Goal: Task Accomplishment & Management: Use online tool/utility

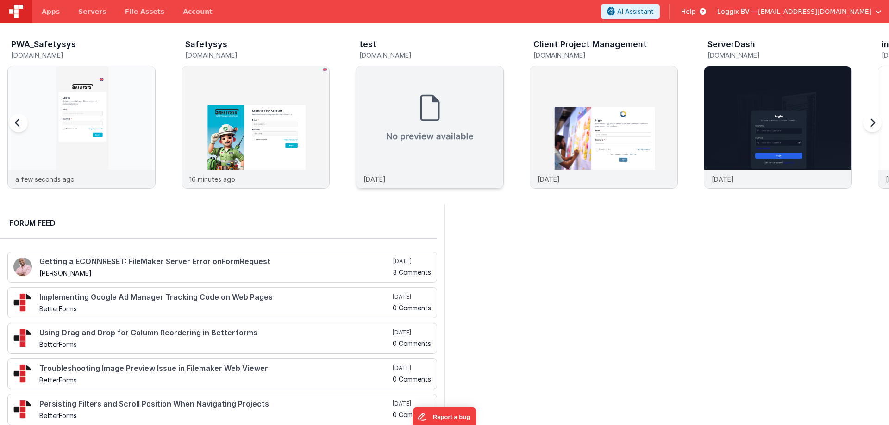
click at [388, 139] on div at bounding box center [429, 118] width 147 height 104
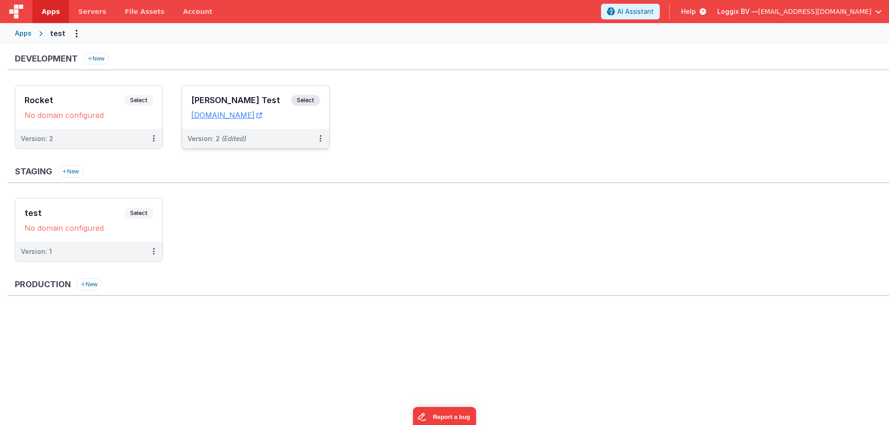
click at [221, 94] on div "[PERSON_NAME] Test Select URLs [DOMAIN_NAME]" at bounding box center [255, 108] width 147 height 44
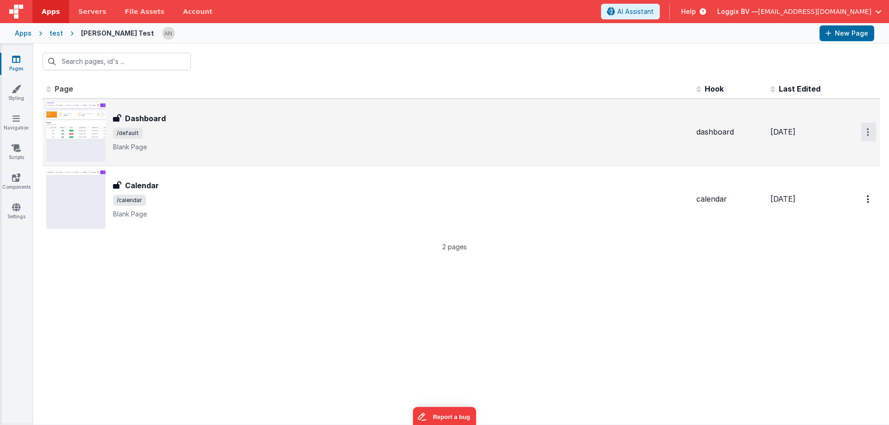
click at [868, 132] on icon "Options" at bounding box center [868, 132] width 2 height 8
click at [820, 153] on link "Preview" at bounding box center [834, 153] width 81 height 17
click at [148, 116] on h3 "Dashboard" at bounding box center [145, 118] width 41 height 11
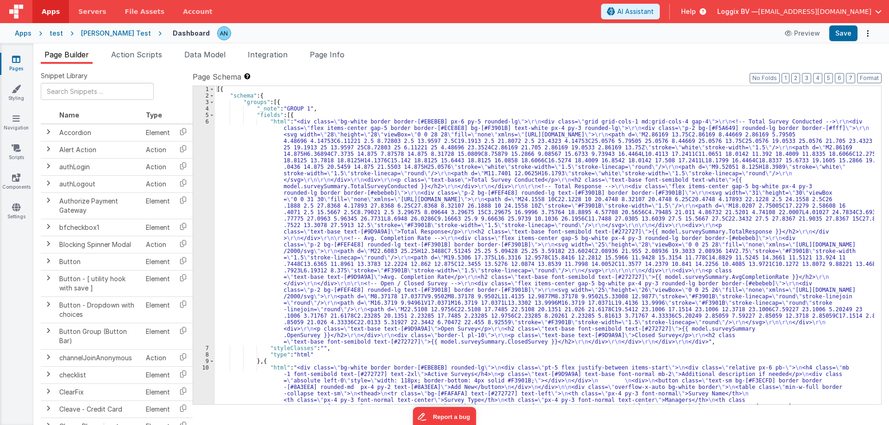
click at [234, 211] on div "[{ "schema" : { "groups" : [{ "_note" : "GROUP 1" , "fields" : [{ "html" : "<di…" at bounding box center [544, 320] width 659 height 468
click at [196, 163] on div "6" at bounding box center [204, 232] width 22 height 227
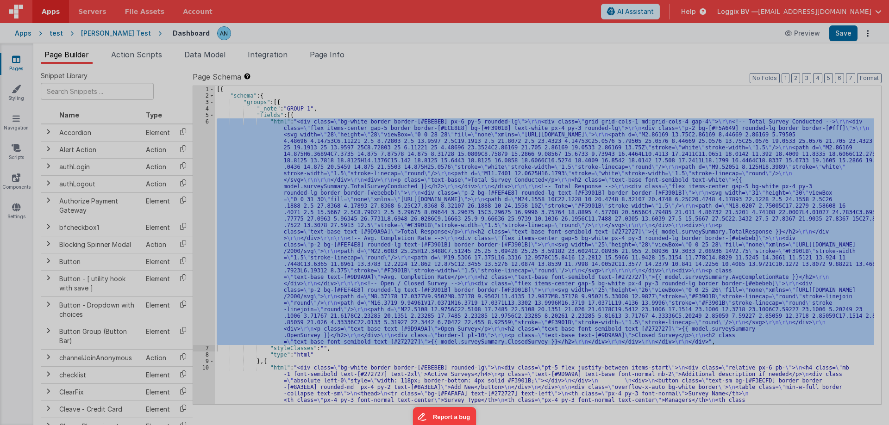
click at [196, 163] on section at bounding box center [444, 101] width 871 height 213
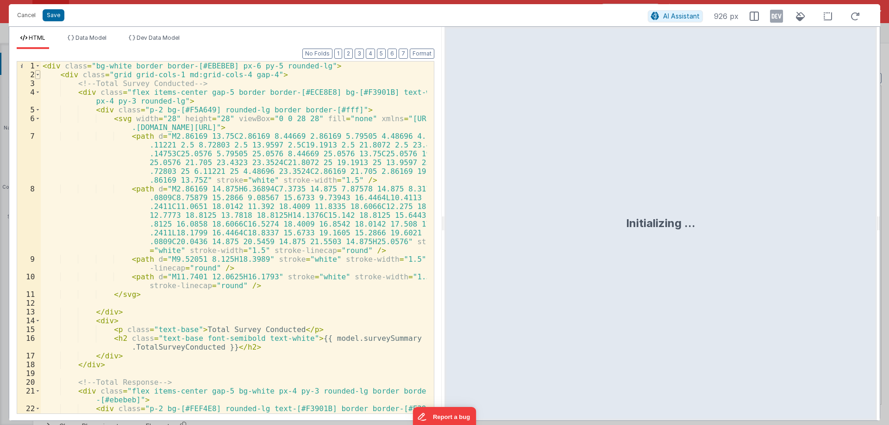
click at [38, 84] on div "3" at bounding box center [29, 83] width 24 height 9
click at [38, 74] on span at bounding box center [37, 74] width 5 height 9
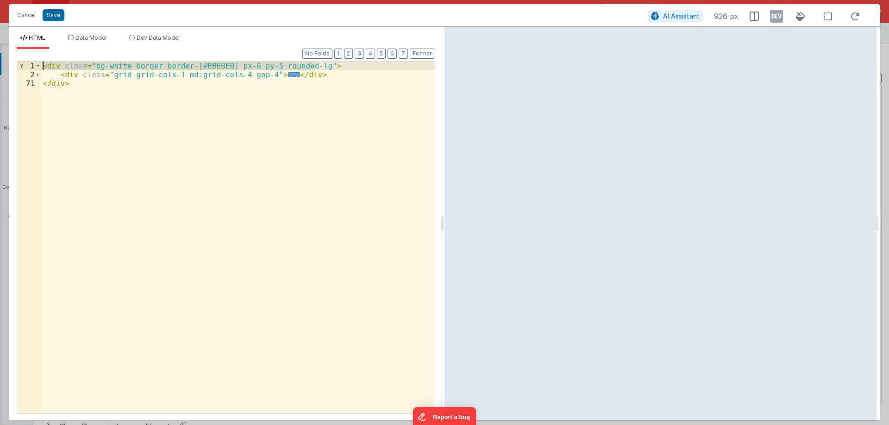
drag, startPoint x: 317, startPoint y: 65, endPoint x: 14, endPoint y: 65, distance: 303.3
click at [14, 65] on div "Format 7 6 5 4 3 2 1 No Folds 1 2 71 < div class = "bg-white border border-[#EB…" at bounding box center [225, 235] width 432 height 372
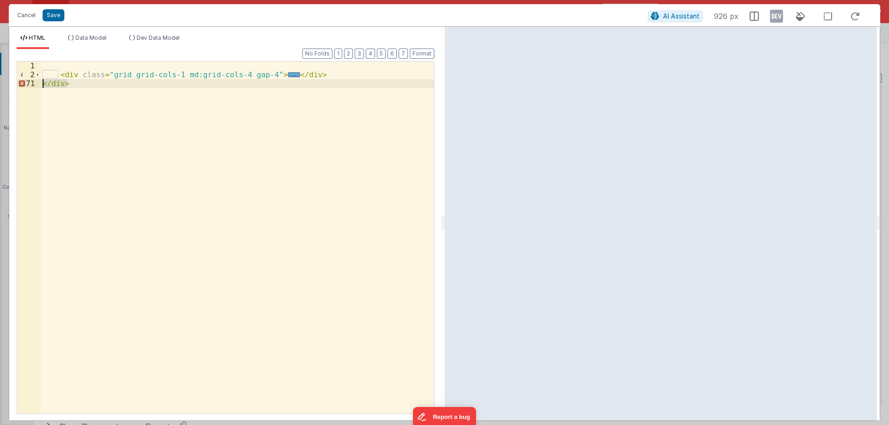
drag, startPoint x: 82, startPoint y: 82, endPoint x: 32, endPoint y: 82, distance: 49.5
click at [32, 82] on div "1 2 71 < div class = "grid grid-cols-1 md:grid-cols-4 gap-4" > ... </ div > </ …" at bounding box center [226, 237] width 418 height 353
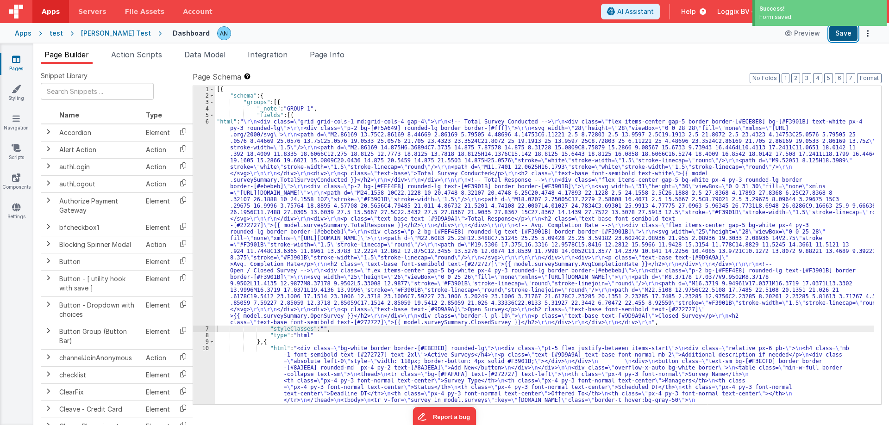
click at [841, 36] on button "Save" at bounding box center [843, 33] width 28 height 16
click at [866, 75] on button "Format" at bounding box center [869, 78] width 25 height 10
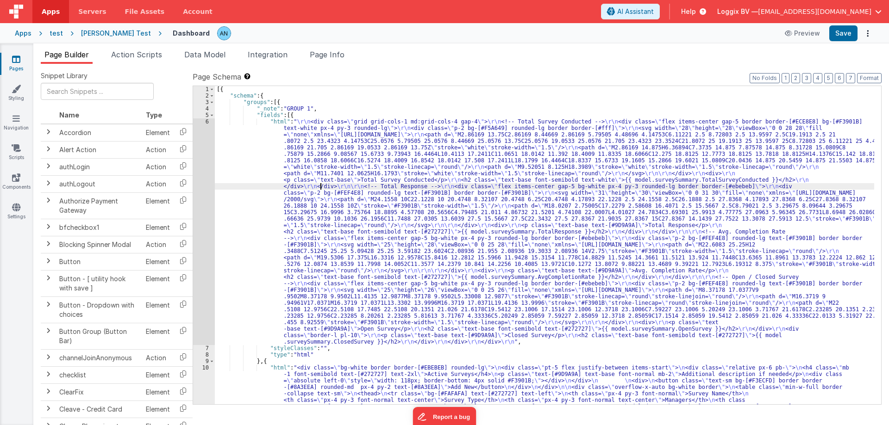
click at [322, 189] on div "[{ "schema" : { "groups" : [{ "_note" : "GROUP 1" , "fields" : [{ "html" : " \r…" at bounding box center [544, 320] width 659 height 468
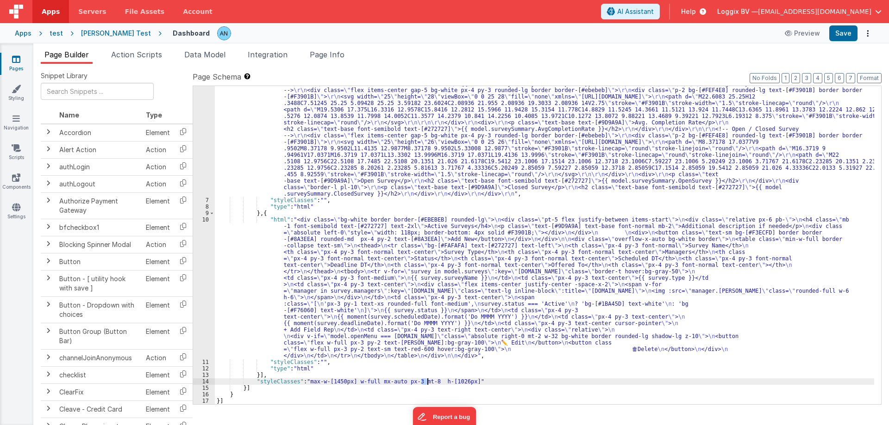
drag, startPoint x: 421, startPoint y: 380, endPoint x: 428, endPoint y: 381, distance: 7.4
click at [428, 381] on div ""html" : " \r\n <div class= \" grid grid-cols-1 md:grid-cols-4 gap-4 \" > \r\n …" at bounding box center [544, 246] width 659 height 552
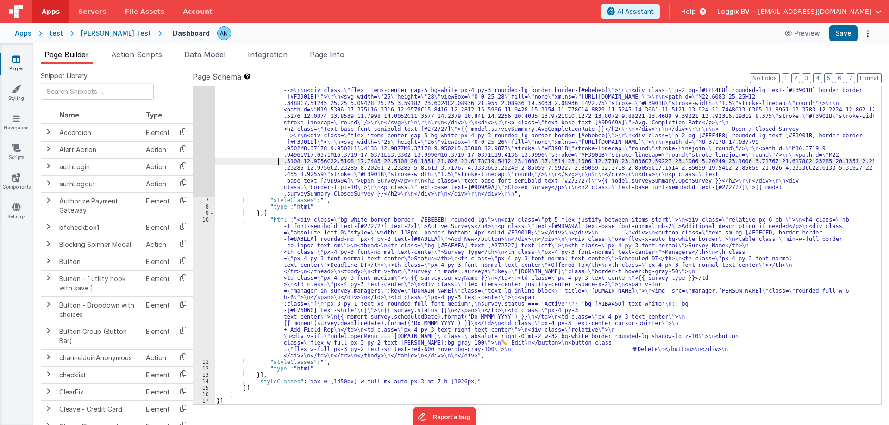
click at [237, 162] on div ""html" : " \r\n <div class= \" grid grid-cols-1 md:grid-cols-4 gap-4 \" > \r\n …" at bounding box center [544, 246] width 659 height 552
click at [198, 131] on div "6" at bounding box center [204, 83] width 22 height 227
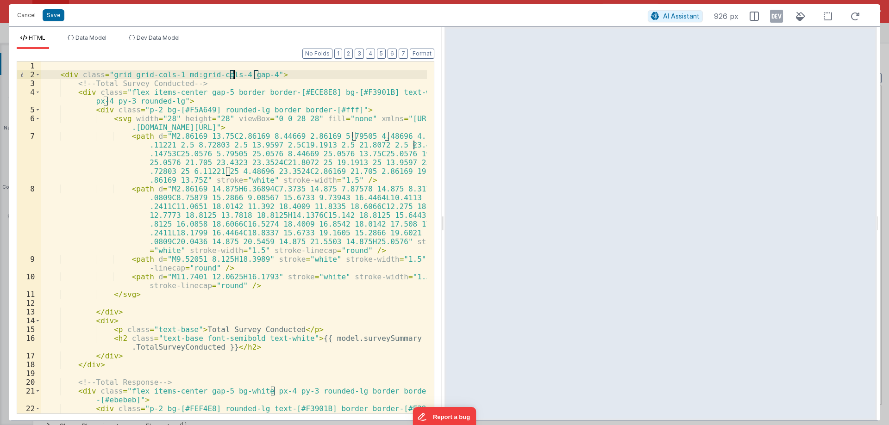
click at [234, 75] on div "< div class = "grid grid-cols-1 md:grid-cols-4 gap-4" > <!-- Total Survey Condu…" at bounding box center [234, 251] width 386 height 379
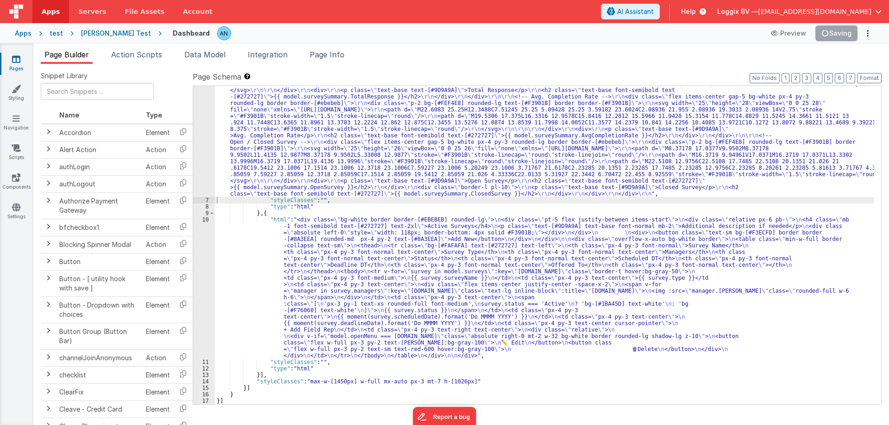
scroll to position [129, 0]
drag, startPoint x: 870, startPoint y: 76, endPoint x: 843, endPoint y: 86, distance: 29.4
click at [870, 76] on button "Format" at bounding box center [869, 78] width 25 height 10
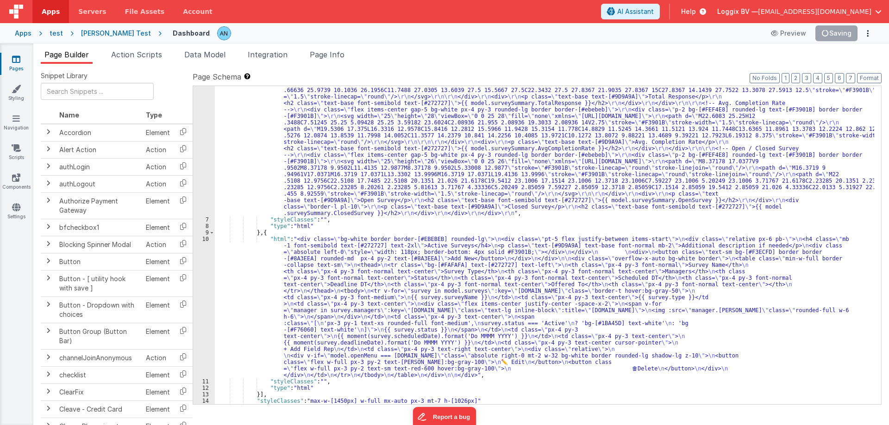
click at [246, 135] on div ""html" : " \r\n <div class= \" grid grid-cols-1 md:grid-cols-5 gap-4 \" > \r\n …" at bounding box center [544, 266] width 659 height 552
click at [205, 53] on span "Data Model" at bounding box center [204, 54] width 41 height 9
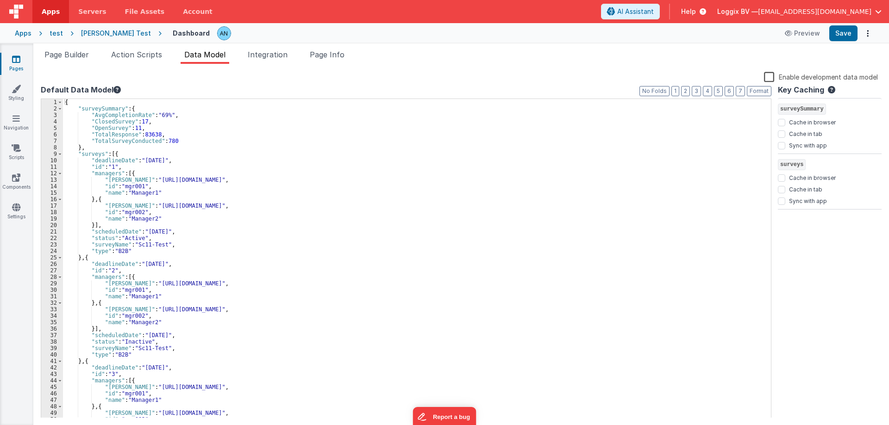
click at [98, 122] on div "{ "surveySummary" : { "AvgCompletionRate" : "69%" , "ClosedSurvey" : 17 , "Open…" at bounding box center [413, 265] width 701 height 332
click at [130, 120] on div "{ "surveySummary" : { "avgCompletionRate" : "69%" , "overallSentiment" : 17 , "…" at bounding box center [413, 265] width 701 height 332
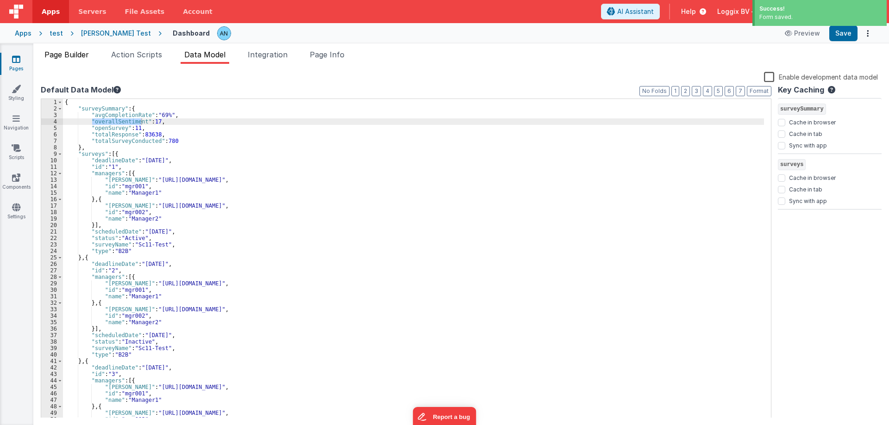
click at [78, 53] on span "Page Builder" at bounding box center [66, 54] width 44 height 9
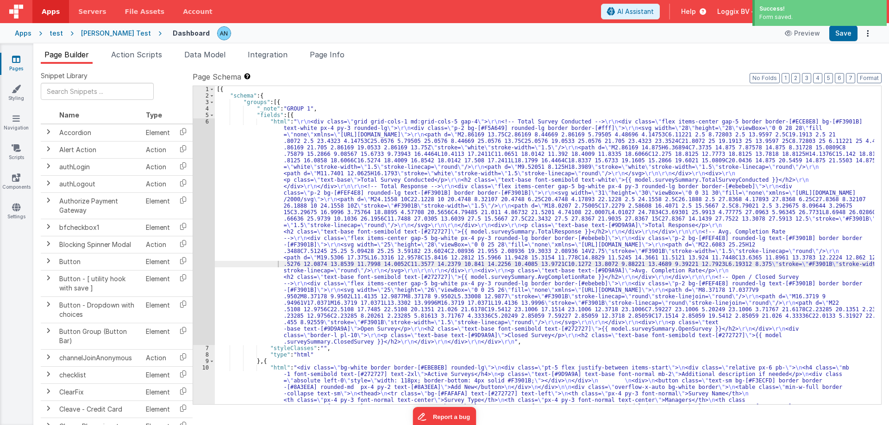
scroll to position [0, 0]
click at [231, 217] on div "[{ "schema" : { "groups" : [{ "_note" : "GROUP 1" , "fields" : [{ "html" : " \r…" at bounding box center [544, 320] width 659 height 468
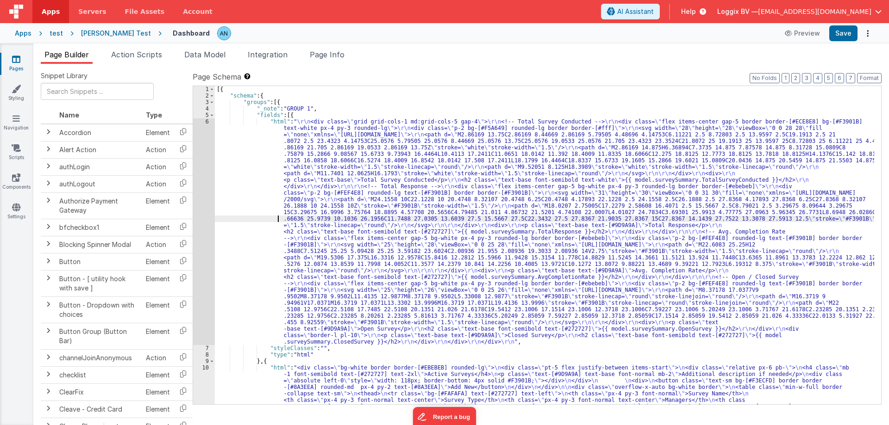
click at [196, 199] on div "6" at bounding box center [204, 232] width 22 height 227
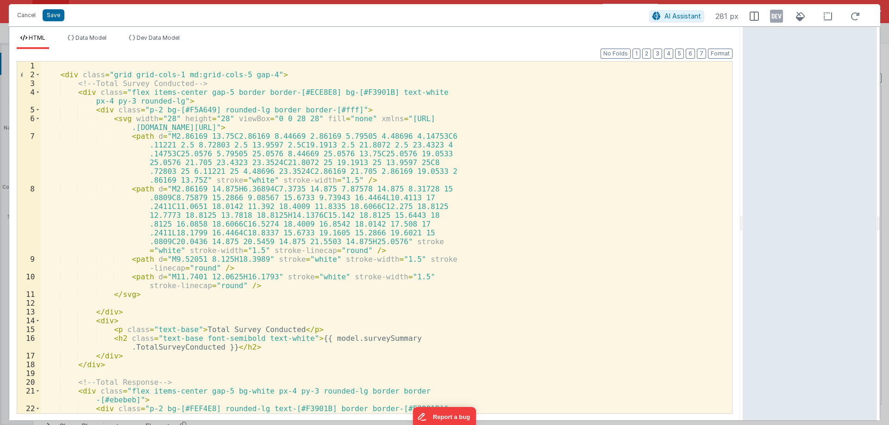
drag, startPoint x: 441, startPoint y: 222, endPoint x: 744, endPoint y: 221, distance: 303.3
click at [744, 221] on html "Cancel Save AI Assistant 281 px HTML Data Model Dev Data Model Format 7 6 5 4 3…" at bounding box center [444, 212] width 889 height 425
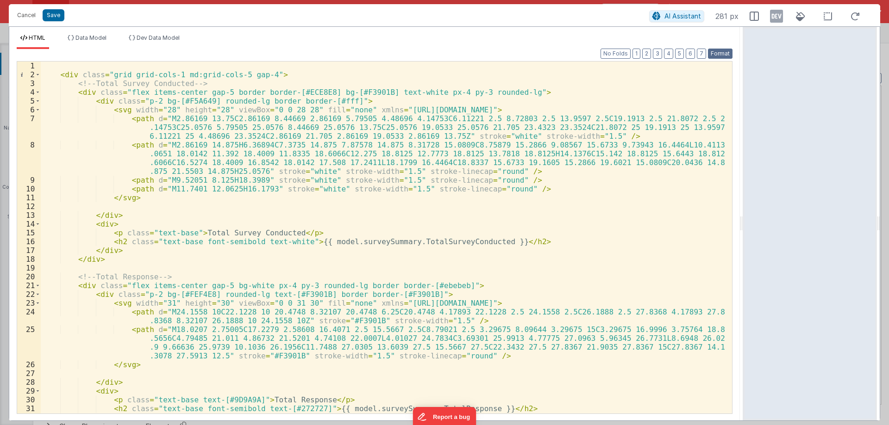
click at [724, 54] on button "Format" at bounding box center [720, 54] width 25 height 10
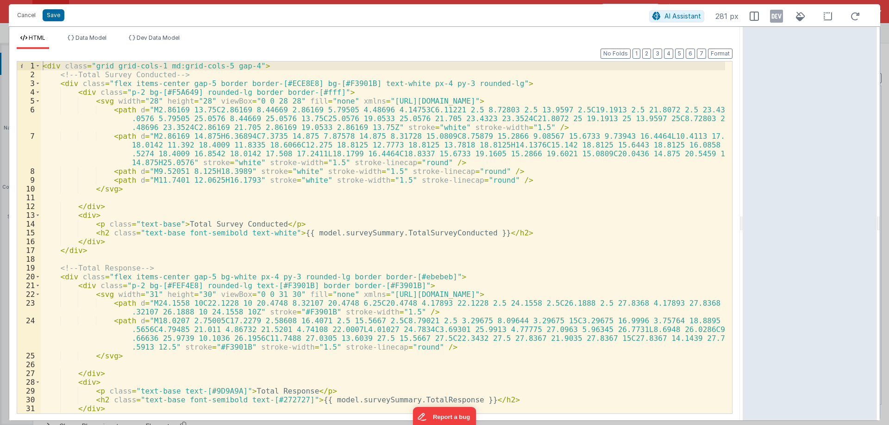
click at [382, 233] on div "< div class = "grid grid-cols-1 md:grid-cols-5 gap-4" > <!-- Total Survey Condu…" at bounding box center [383, 247] width 684 height 370
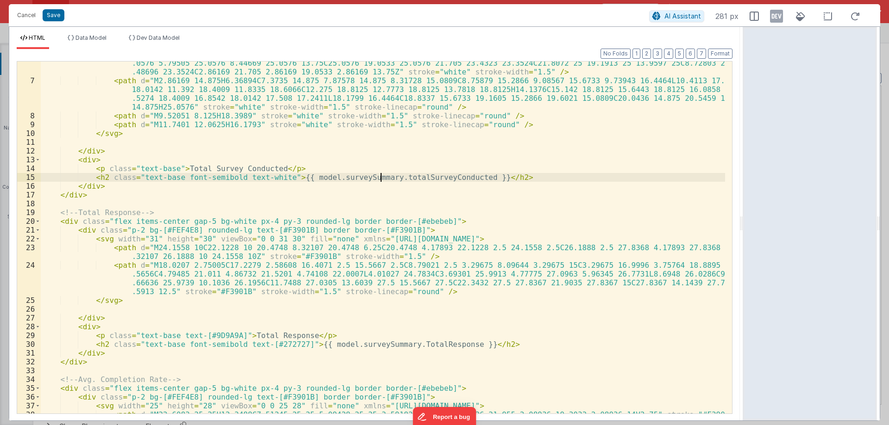
scroll to position [111, 0]
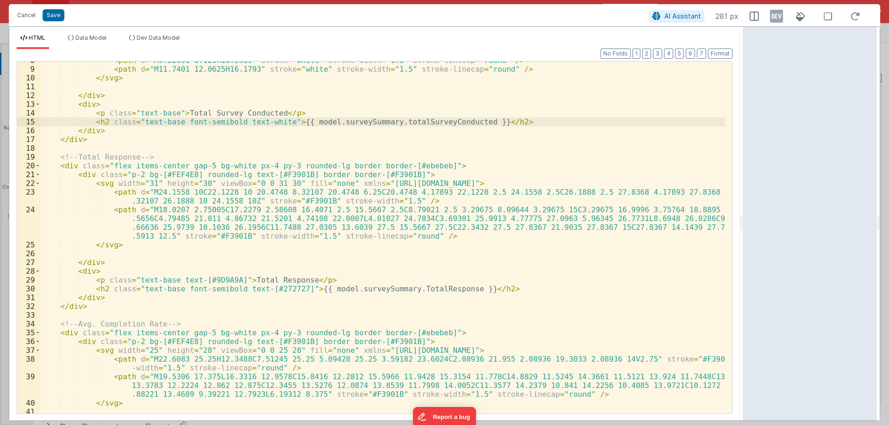
click at [398, 288] on div "< path d = "M9.52051 8.125H18.3989" stroke = "white" stroke-width = "1.5" strok…" at bounding box center [383, 241] width 684 height 370
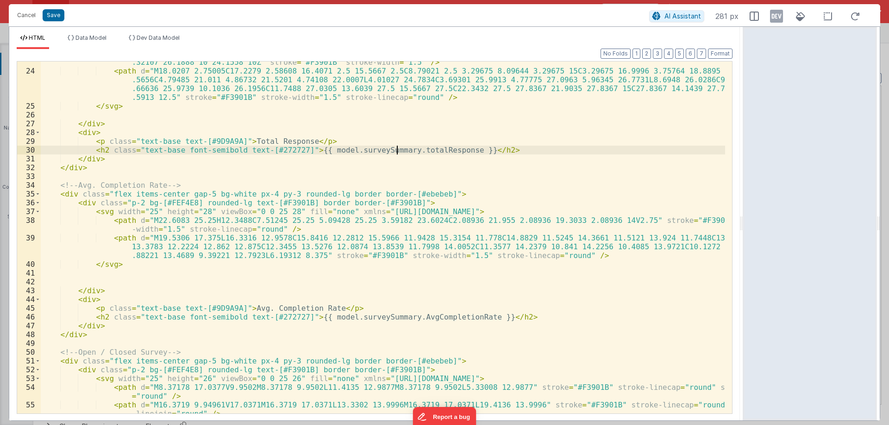
click at [397, 316] on div "< path d = "M24.1558 10C22.1228 10 20.4748 8.32107 20.4748 6.25C20.4748 4.17893…" at bounding box center [383, 251] width 684 height 405
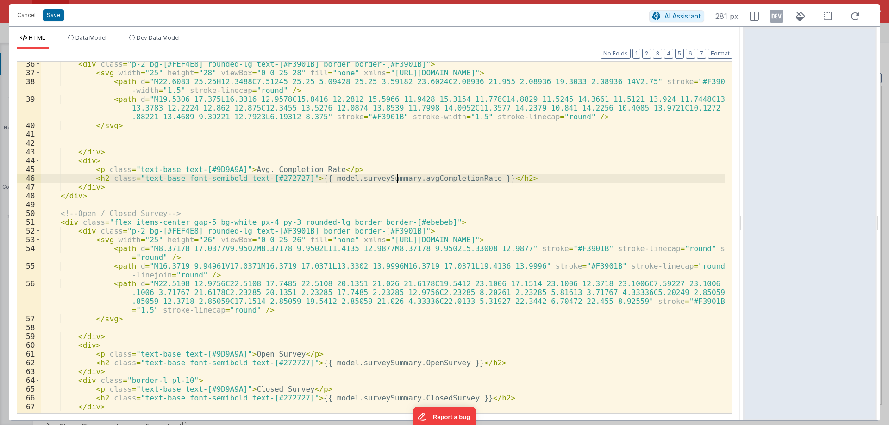
scroll to position [404, 0]
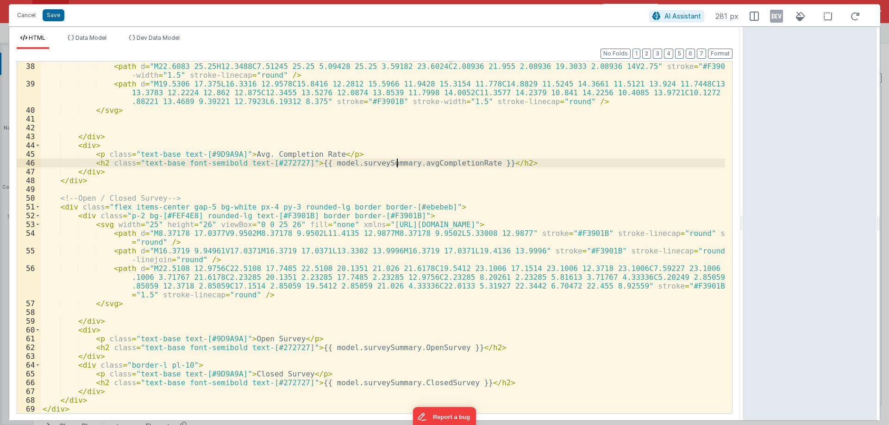
click at [397, 349] on div "< svg width = "25" height = "28" viewBox = "0 0 25 28" fill = "none" xmlns = "h…" at bounding box center [383, 238] width 684 height 370
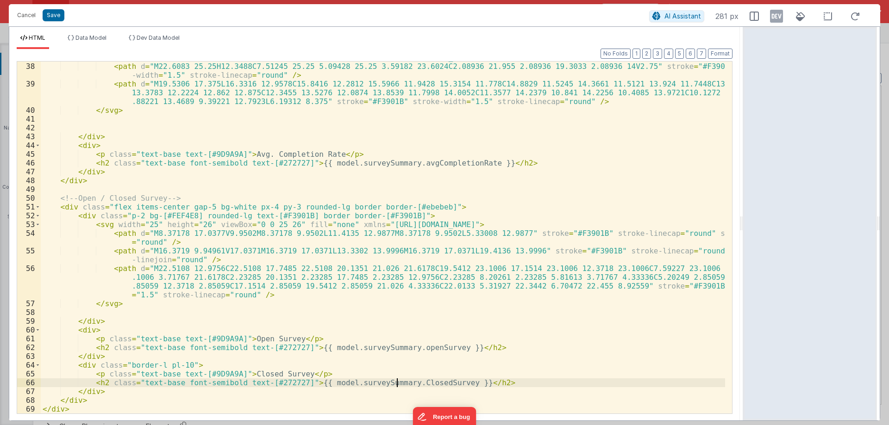
click at [413, 387] on div "< svg width = "25" height = "28" viewBox = "0 0 25 28" fill = "none" xmlns = "h…" at bounding box center [383, 238] width 684 height 370
click at [437, 381] on div "< svg width = "25" height = "28" viewBox = "0 0 25 28" fill = "none" xmlns = "h…" at bounding box center [383, 238] width 684 height 370
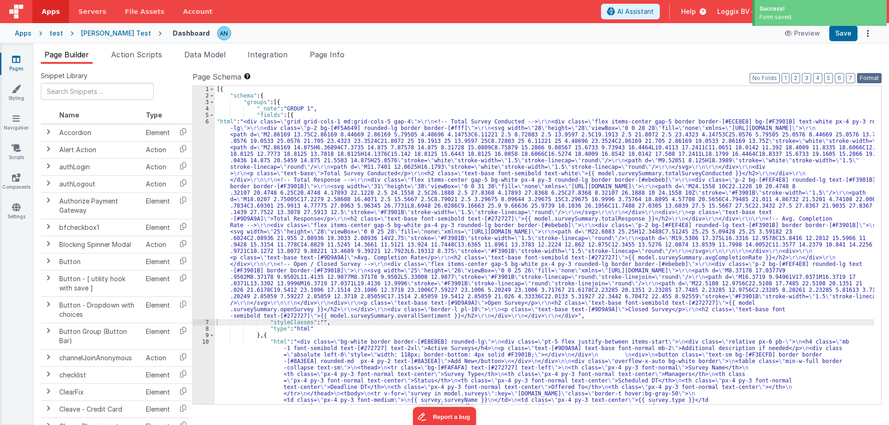
click at [868, 74] on button "Format" at bounding box center [869, 78] width 25 height 10
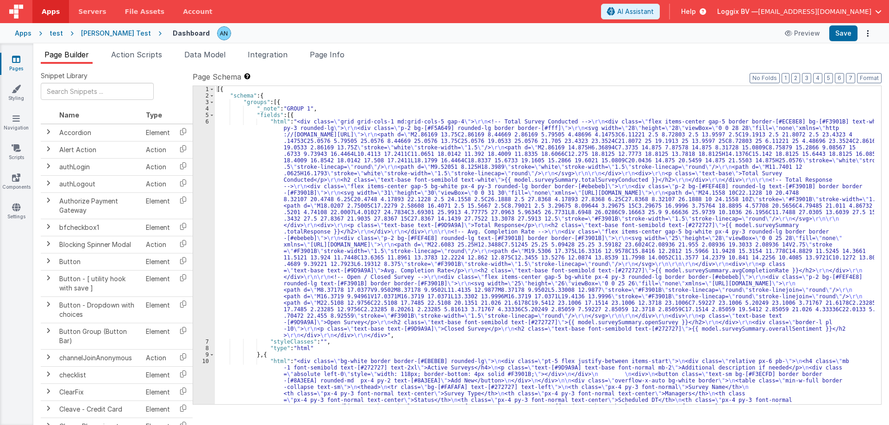
click at [265, 214] on div "[{ "schema" : { "groups" : [{ "_note" : "GROUP 1" , "fields" : [{ "html" : "<di…" at bounding box center [544, 320] width 659 height 468
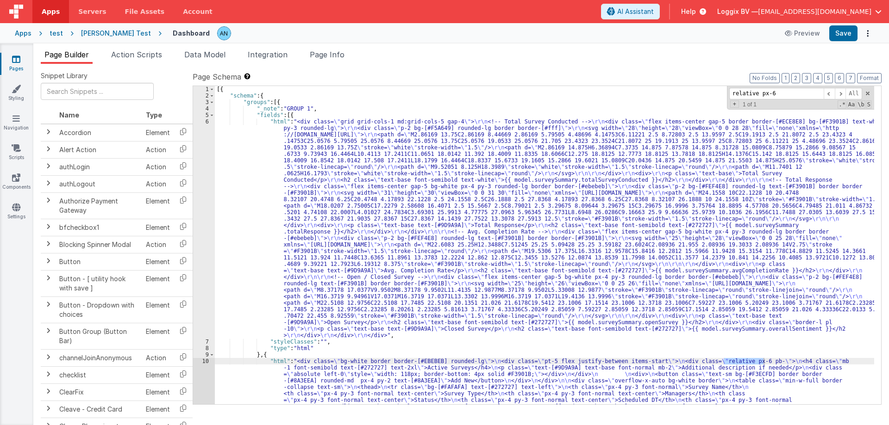
type input "relative px-6"
click at [203, 375] on div "10" at bounding box center [204, 429] width 22 height 143
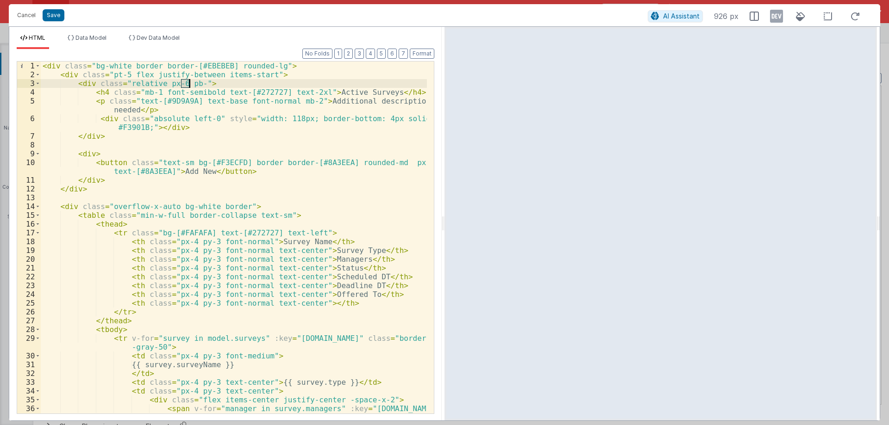
drag, startPoint x: 181, startPoint y: 80, endPoint x: 193, endPoint y: 82, distance: 11.9
click at [193, 82] on div "< div class = "bg-white border border-[#EBEBEB] rounded-lg" > < div class = "pt…" at bounding box center [234, 247] width 386 height 370
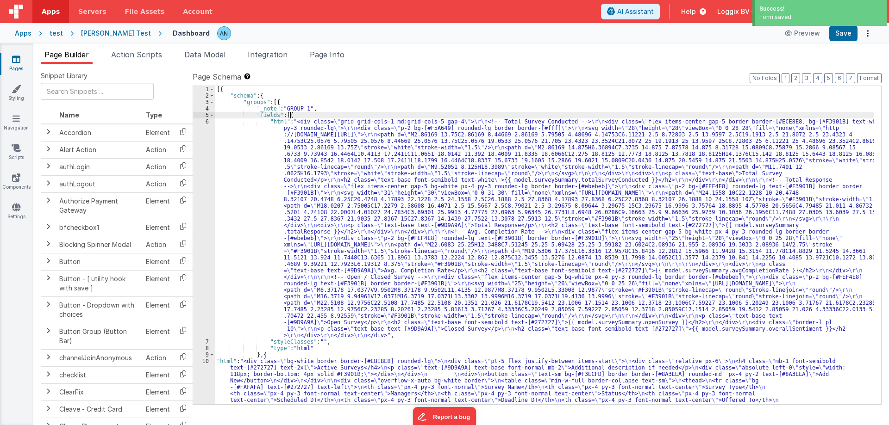
click at [441, 115] on div "[{ "schema" : { "groups" : [{ "_note" : "GROUP 1" , "fields" : [{ "html" : "<di…" at bounding box center [544, 316] width 659 height 461
click at [841, 36] on button "Save" at bounding box center [843, 33] width 28 height 16
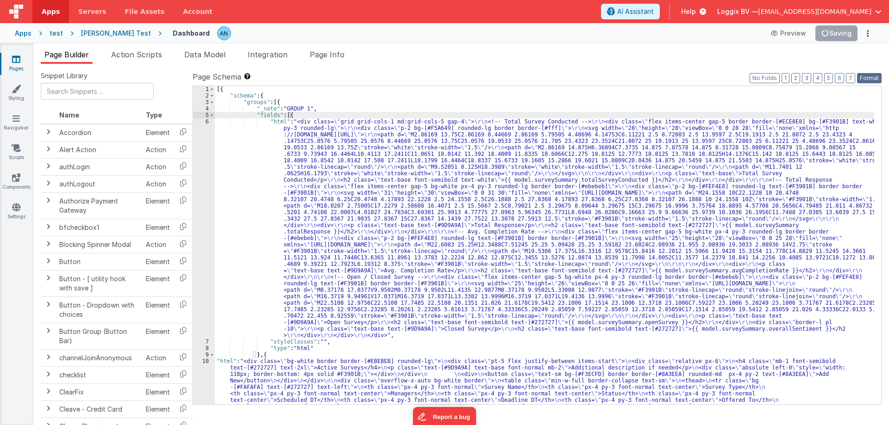
click at [878, 75] on button "Format" at bounding box center [869, 78] width 25 height 10
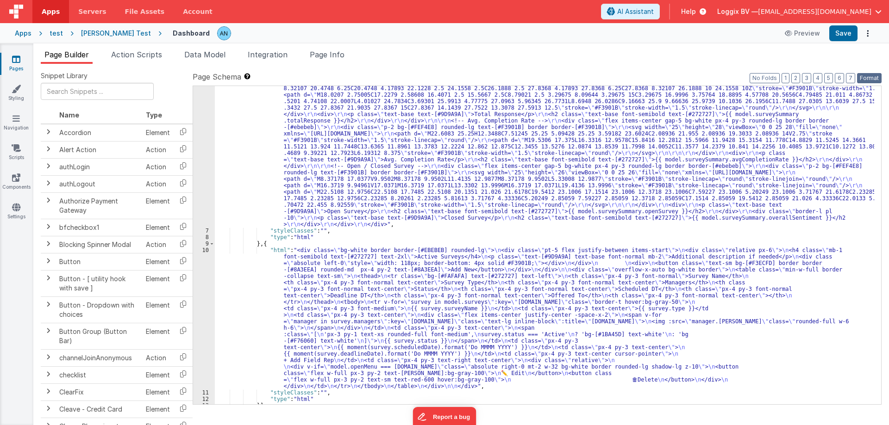
scroll to position [142, 0]
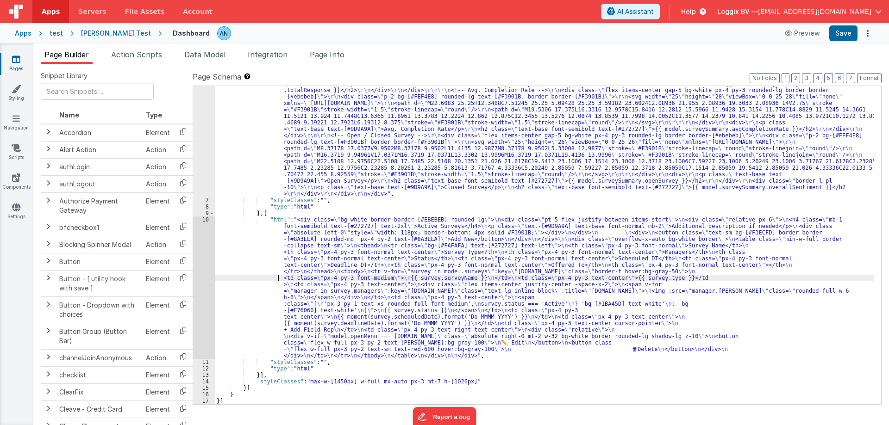
click at [237, 278] on div ""html" : "<div class= \" grid grid-cols-1 md:grid-cols-5 gap-4 \" > \r\n <!-- T…" at bounding box center [544, 249] width 659 height 545
click at [199, 267] on div "10" at bounding box center [204, 288] width 22 height 143
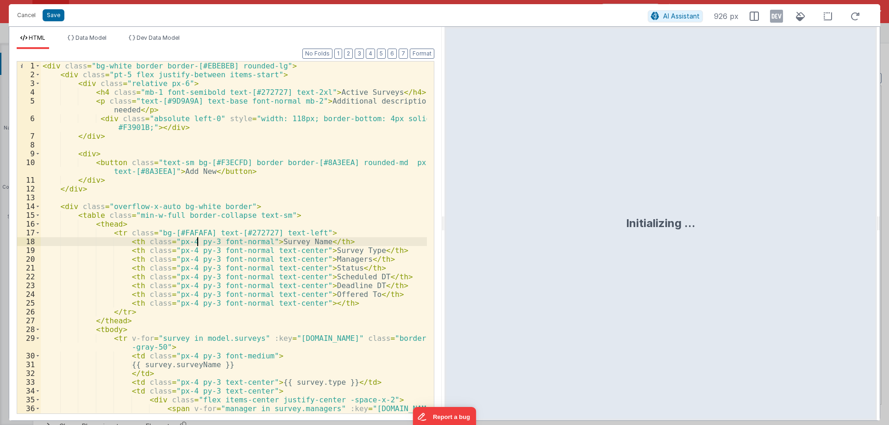
scroll to position [139, 0]
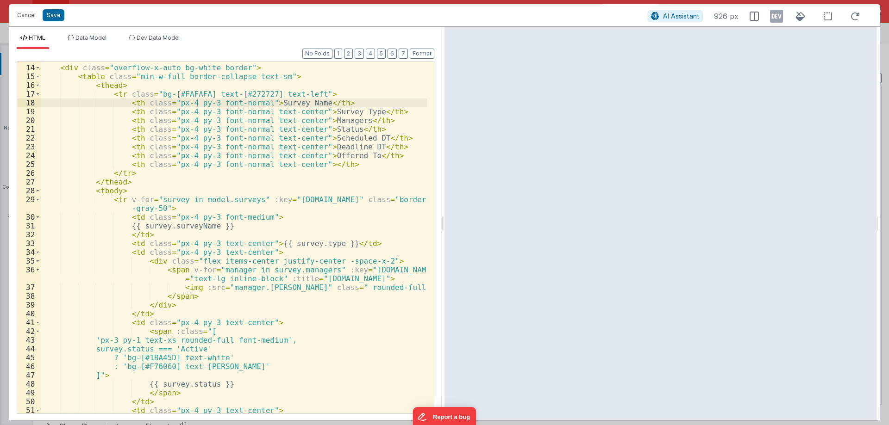
click at [440, 218] on div "Format 7 6 5 4 3 2 1 No Folds 13 14 15 16 17 18 19 20 21 22 23 24 25 26 27 28 2…" at bounding box center [225, 235] width 432 height 372
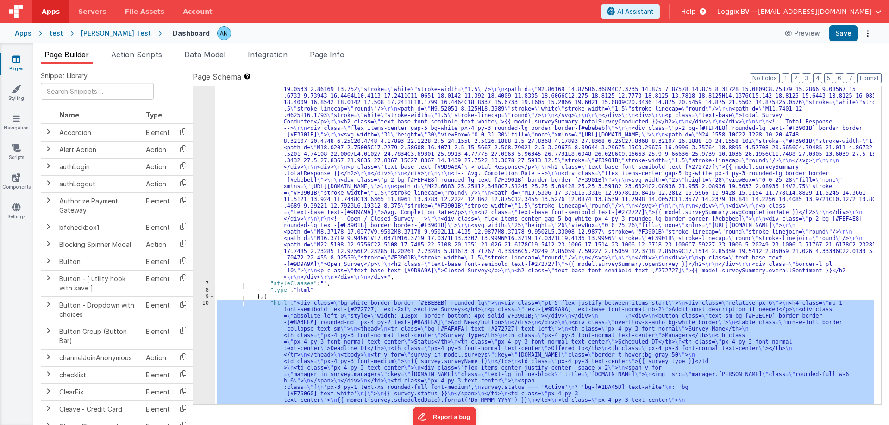
scroll to position [58, 0]
click at [229, 153] on div ""html" : "<div class= \" grid grid-cols-1 md:grid-cols-5 gap-4 \" > \r\n <!-- T…" at bounding box center [544, 401] width 659 height 682
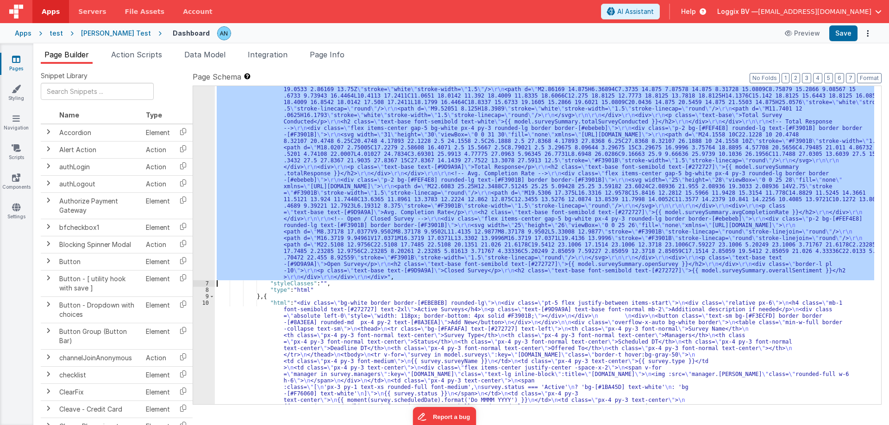
click at [200, 137] on div "6" at bounding box center [204, 170] width 22 height 220
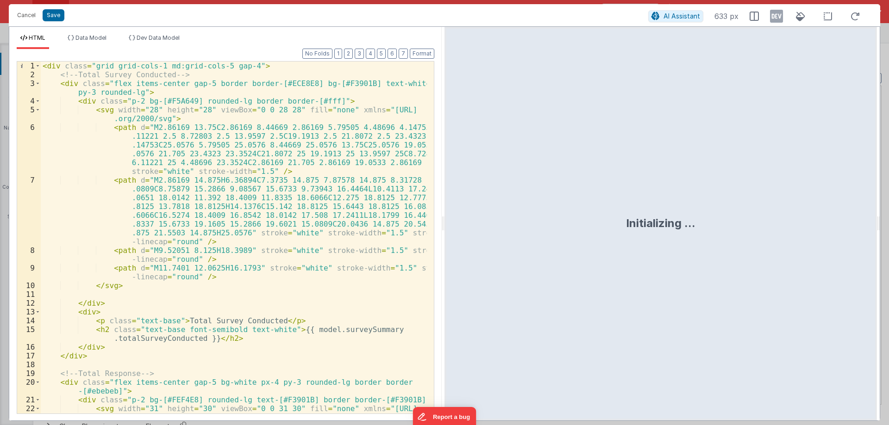
click at [445, 220] on div "Initializing ..." at bounding box center [660, 224] width 432 height 394
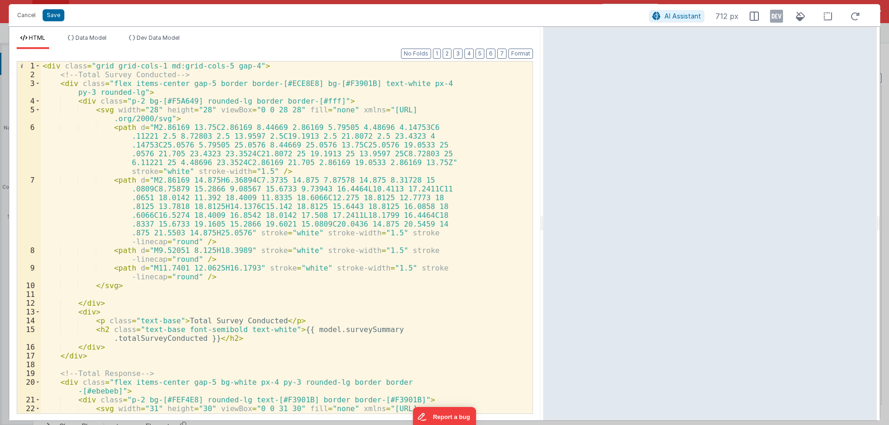
drag, startPoint x: 442, startPoint y: 219, endPoint x: 544, endPoint y: 219, distance: 101.9
click at [544, 219] on html "Cancel Save AI Assistant 712 px HTML Data Model Dev Data Model Format 7 6 5 4 3…" at bounding box center [444, 212] width 889 height 425
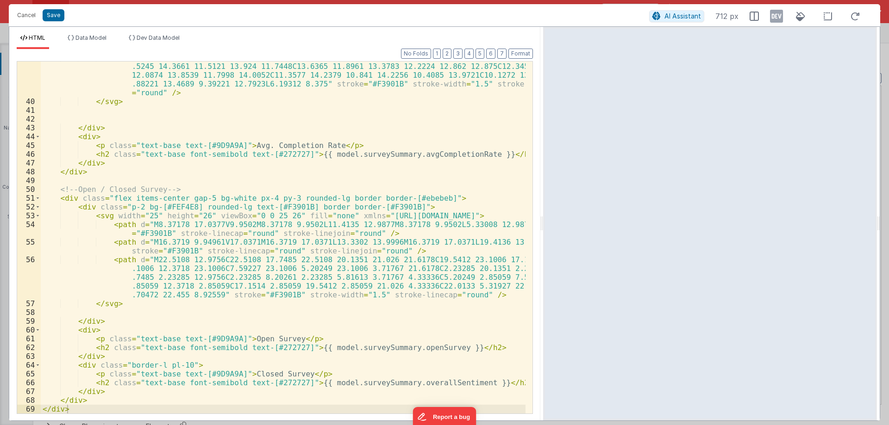
scroll to position [492, 0]
click at [39, 363] on span at bounding box center [37, 365] width 5 height 9
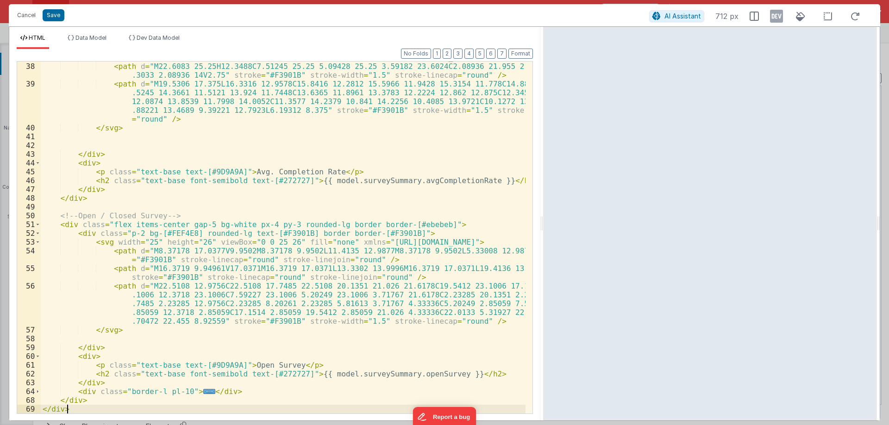
scroll to position [466, 0]
drag, startPoint x: 73, startPoint y: 393, endPoint x: 229, endPoint y: 391, distance: 156.5
click at [229, 391] on div "< svg width = "25" height = "28" viewBox = "0 0 25 28" fill = "none" xmlns = "h…" at bounding box center [283, 238] width 485 height 370
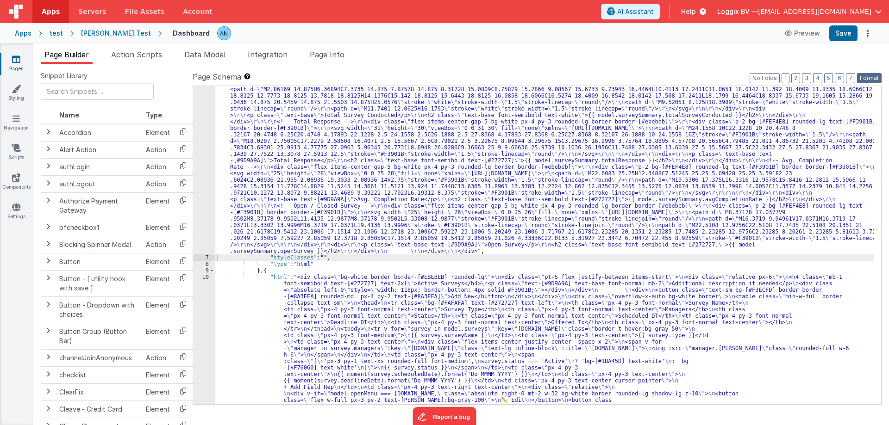
click at [870, 81] on button "Format" at bounding box center [869, 78] width 25 height 10
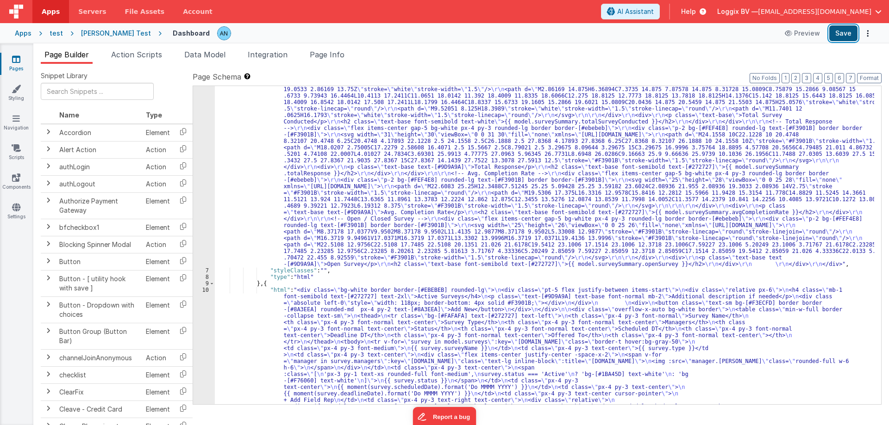
click at [851, 35] on button "Save" at bounding box center [843, 33] width 28 height 16
click at [255, 204] on div ""html" : "<div class= \" grid grid-cols-1 md:grid-cols-5 gap-4 \" > \r\n <!-- T…" at bounding box center [544, 394] width 659 height 669
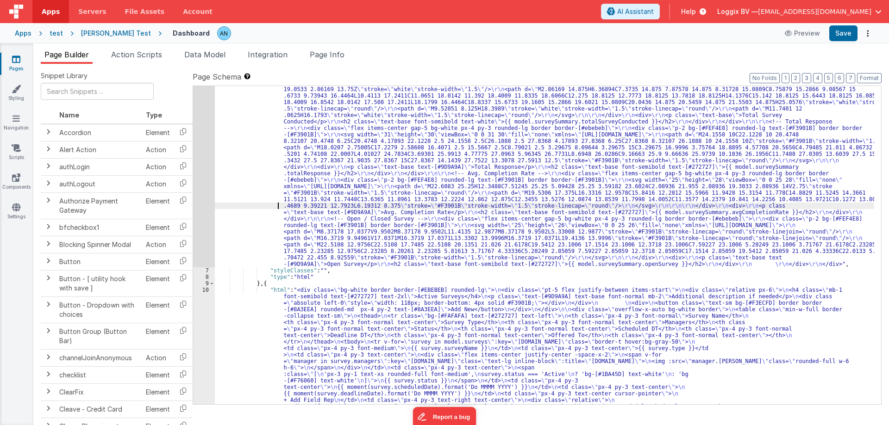
click at [200, 183] on div "6" at bounding box center [204, 163] width 22 height 207
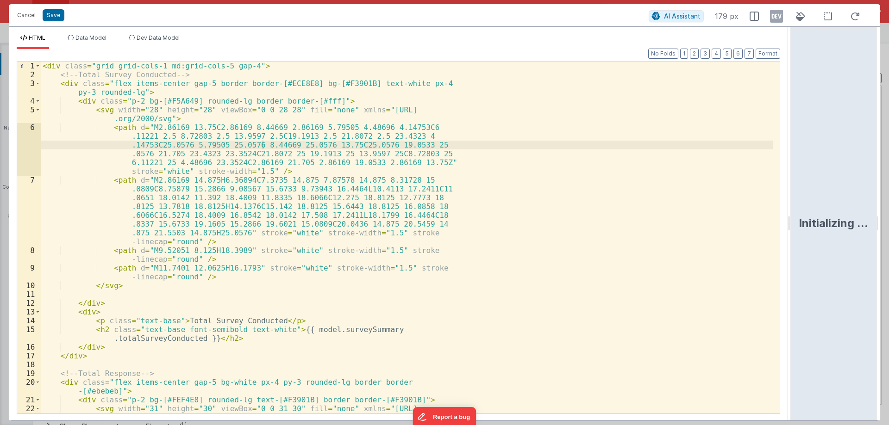
drag, startPoint x: 442, startPoint y: 222, endPoint x: 806, endPoint y: 221, distance: 364.4
click at [806, 221] on html "Cancel Save AI Assistant 179 px HTML Data Model Dev Data Model Format 7 6 5 4 3…" at bounding box center [444, 212] width 889 height 425
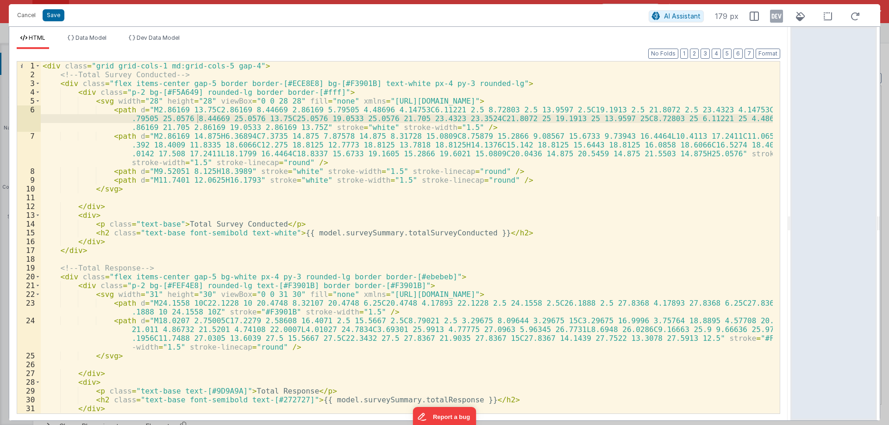
click at [40, 85] on div "3" at bounding box center [29, 83] width 24 height 9
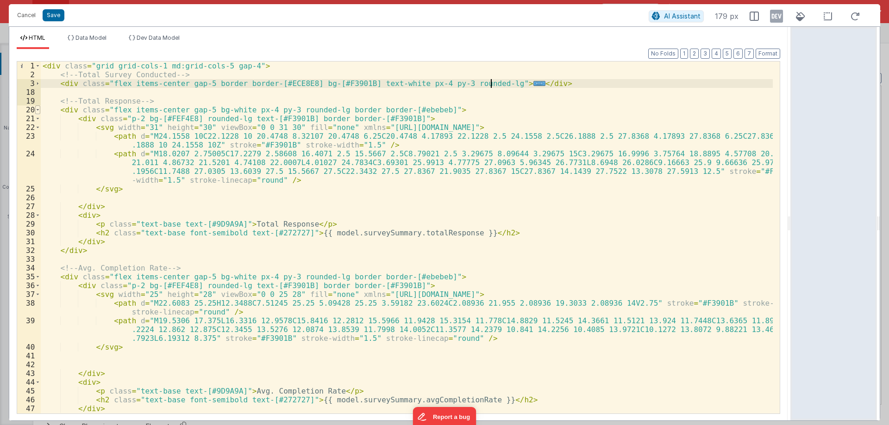
click at [38, 111] on span at bounding box center [37, 110] width 5 height 9
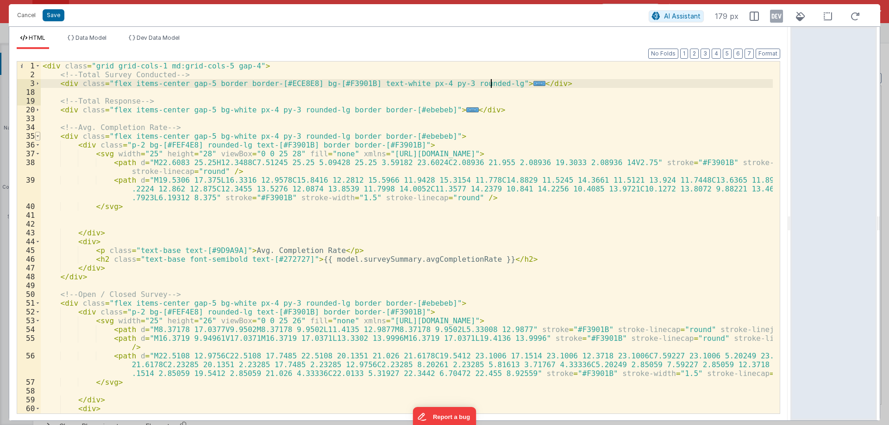
click at [38, 135] on span at bounding box center [37, 136] width 5 height 9
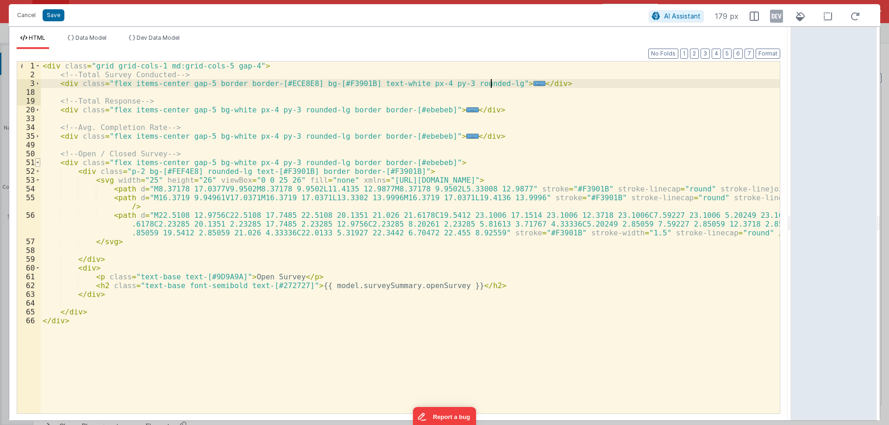
click at [37, 166] on span at bounding box center [37, 162] width 5 height 9
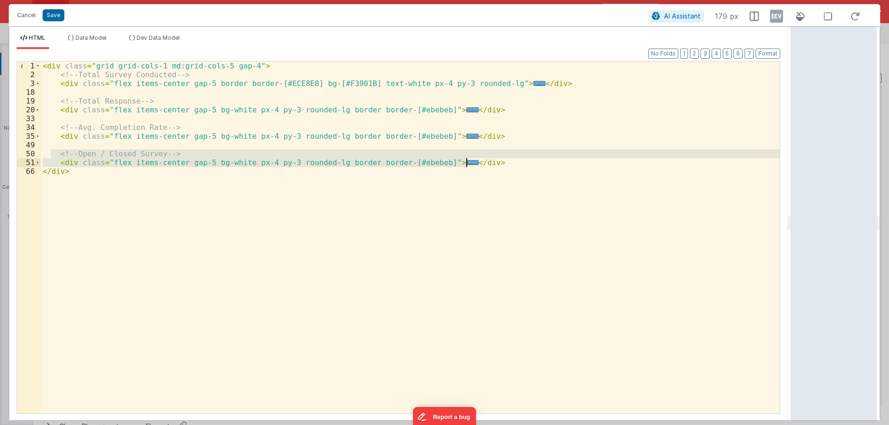
drag, startPoint x: 52, startPoint y: 153, endPoint x: 478, endPoint y: 166, distance: 426.2
click at [478, 166] on div "< div class = "grid grid-cols-1 md:grid-cols-5 gap-4" > <!-- Total Survey Condu…" at bounding box center [410, 247] width 739 height 370
click at [472, 163] on div "< div class = "grid grid-cols-1 md:grid-cols-5 gap-4" > <!-- Total Survey Condu…" at bounding box center [410, 238] width 739 height 352
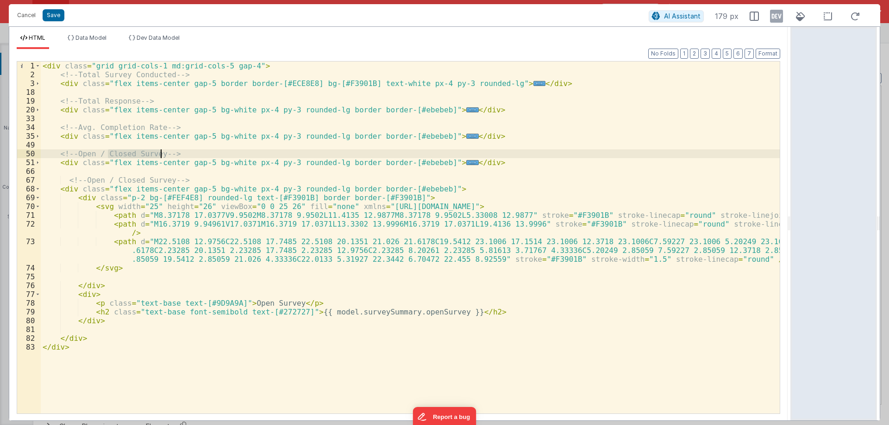
drag, startPoint x: 108, startPoint y: 156, endPoint x: 162, endPoint y: 154, distance: 53.3
click at [162, 154] on div "< div class = "grid grid-cols-1 md:grid-cols-5 gap-4" > <!-- Total Survey Condu…" at bounding box center [410, 247] width 739 height 370
click at [90, 39] on span "Data Model" at bounding box center [90, 37] width 31 height 7
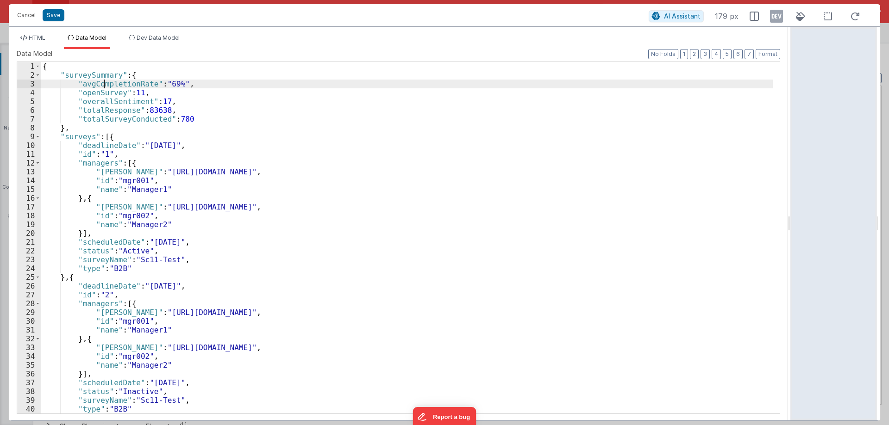
click at [102, 84] on div "{ "surveySummary" : { "avgCompletionRate" : "69%" , "openSurvey" : 11 , "overal…" at bounding box center [407, 246] width 732 height 369
click at [101, 101] on div "{ "surveySummary" : { "avgCompletionRate" : "69%" , "openSurvey" : 11 , "overal…" at bounding box center [407, 246] width 732 height 369
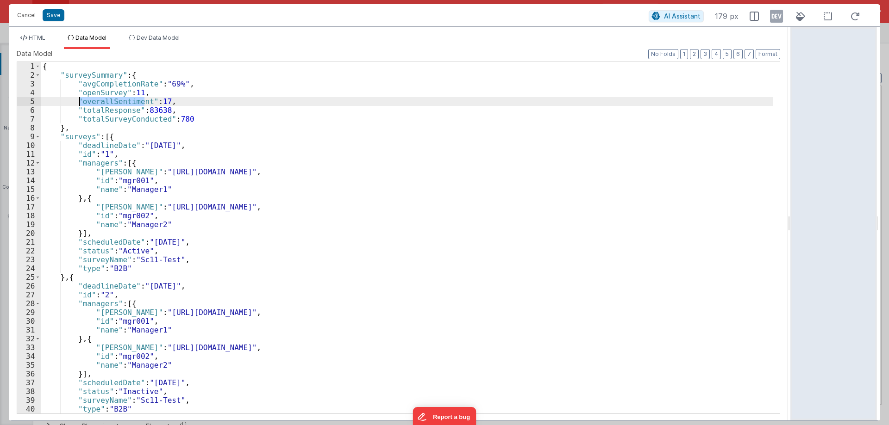
click at [101, 101] on div "{ "surveySummary" : { "avgCompletionRate" : "69%" , "openSurvey" : 11 , "overal…" at bounding box center [407, 246] width 732 height 369
click at [39, 34] on div "HTML Data Model Dev Data Model Format 7 6 5 4 3 2 1 No Folds 1 2 3 18 19 20 33 …" at bounding box center [398, 224] width 778 height 394
click at [37, 39] on span "HTML" at bounding box center [37, 37] width 17 height 7
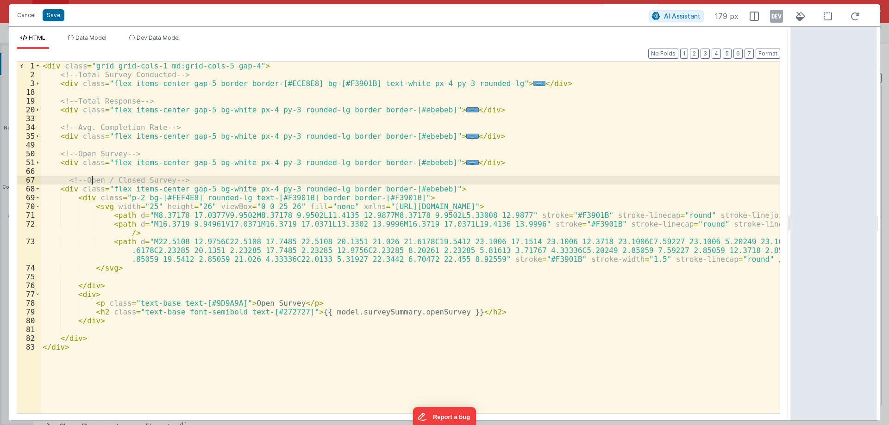
click at [90, 181] on div "< div class = "grid grid-cols-1 md:grid-cols-5 gap-4" > <!-- Total Survey Condu…" at bounding box center [410, 247] width 739 height 370
click at [87, 41] on li "Data Model" at bounding box center [87, 41] width 46 height 15
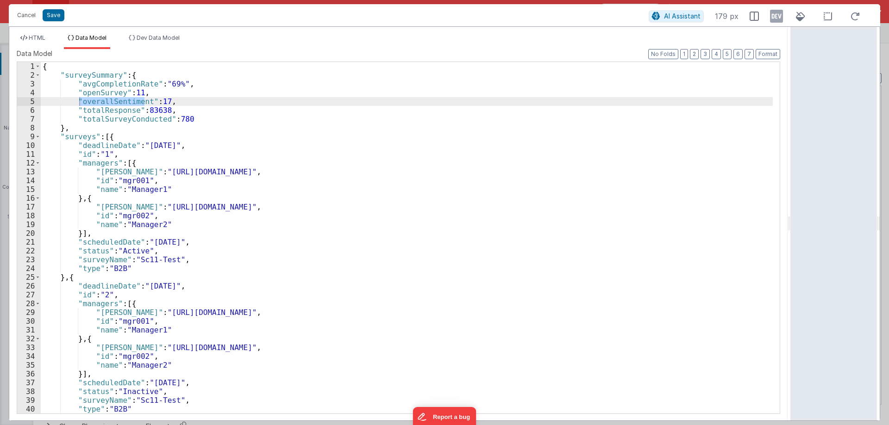
click at [107, 100] on div "{ "surveySummary" : { "avgCompletionRate" : "69%" , "openSurvey" : 11 , "overal…" at bounding box center [407, 238] width 732 height 352
click at [107, 100] on div "{ "surveySummary" : { "avgCompletionRate" : "69%" , "openSurvey" : 11 , "overal…" at bounding box center [407, 246] width 732 height 369
click at [42, 39] on span "HTML" at bounding box center [37, 37] width 17 height 7
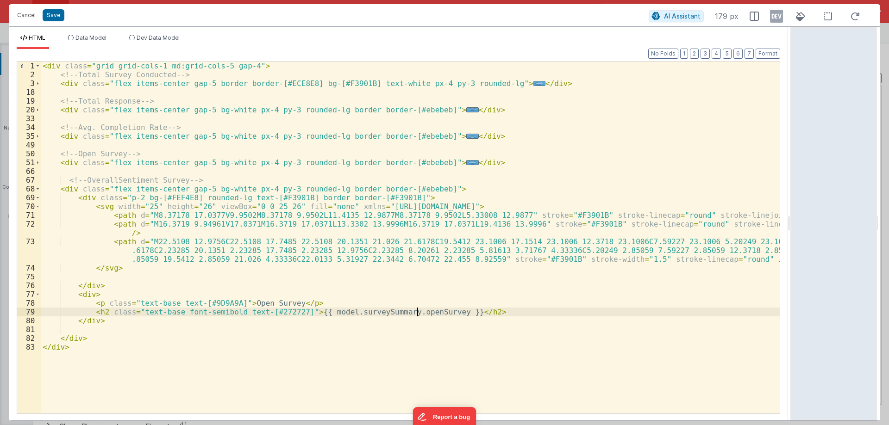
click at [417, 312] on div "< div class = "grid grid-cols-1 md:grid-cols-5 gap-4" > <!-- Total Survey Condu…" at bounding box center [410, 247] width 739 height 370
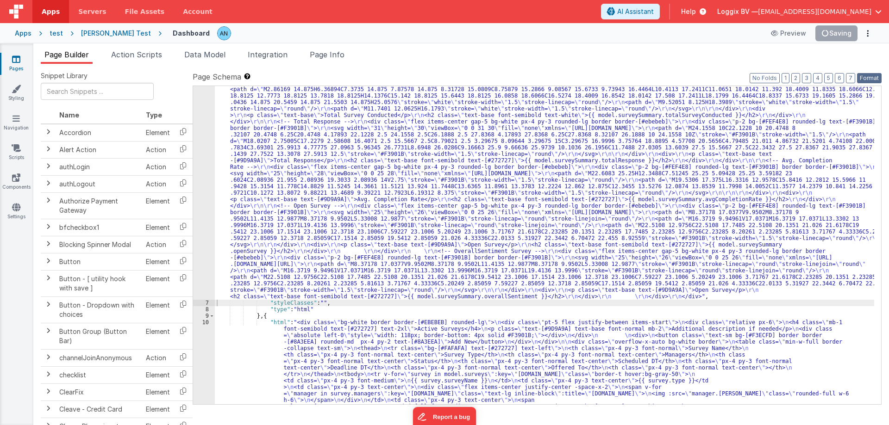
click at [867, 78] on button "Format" at bounding box center [869, 78] width 25 height 10
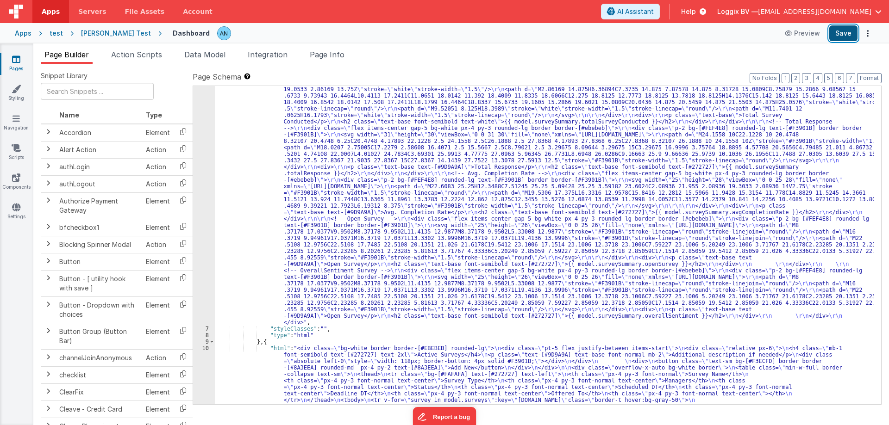
click at [841, 30] on button "Save" at bounding box center [843, 33] width 28 height 16
click at [864, 78] on button "Format" at bounding box center [869, 78] width 25 height 10
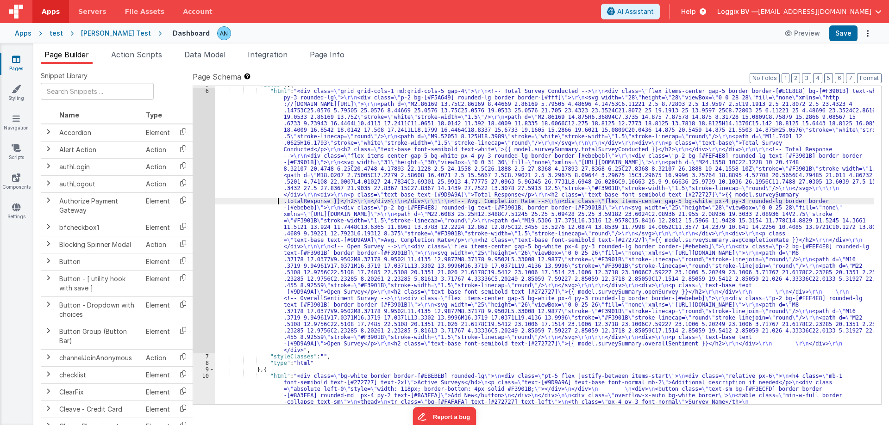
drag, startPoint x: 250, startPoint y: 201, endPoint x: 222, endPoint y: 167, distance: 44.0
click at [250, 200] on div ""fields" : [{ "html" : "<div class= \" grid grid-cols-1 md:grid-cols-5 gap-4 \"…" at bounding box center [544, 315] width 659 height 468
click at [193, 137] on div "5 6 7 8 9 10 11 "fields" : [{ "html" : "<div class= \" grid grid-cols-1 md:grid…" at bounding box center [537, 245] width 689 height 319
click at [200, 133] on div "6" at bounding box center [204, 221] width 22 height 266
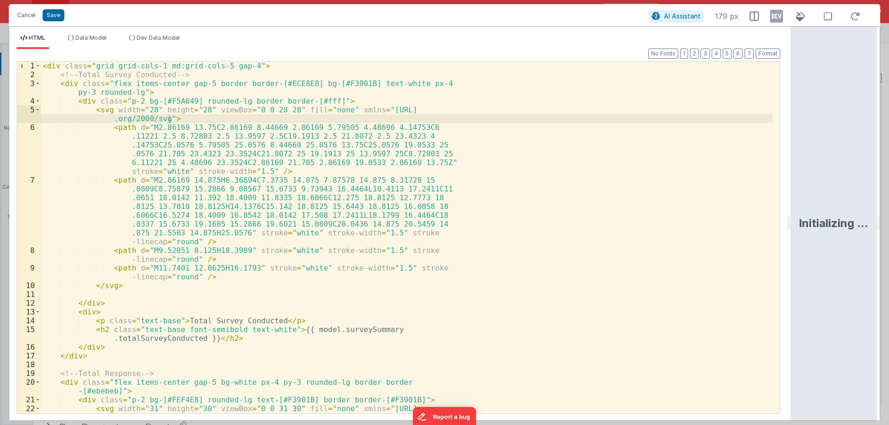
drag, startPoint x: 442, startPoint y: 222, endPoint x: 852, endPoint y: 228, distance: 410.3
click at [852, 228] on html "Cancel Save AI Assistant 179 px HTML Data Model Dev Data Model Format 7 6 5 4 3…" at bounding box center [444, 212] width 889 height 425
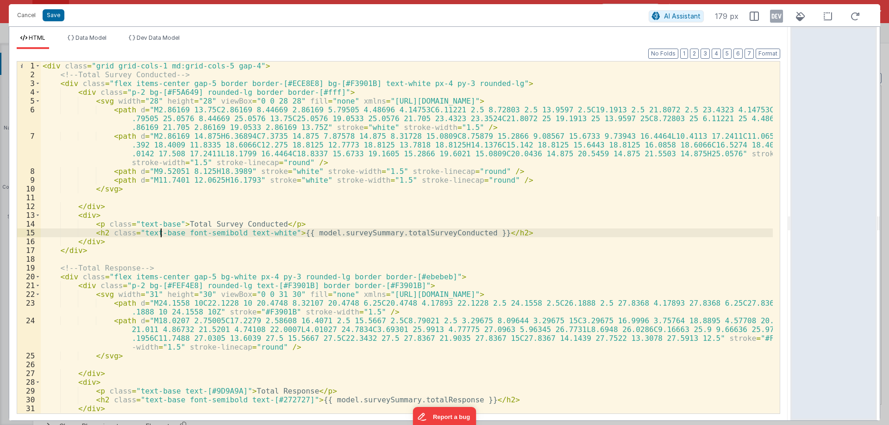
click at [162, 234] on div "< div class = "grid grid-cols-1 md:grid-cols-5 gap-4" > <!-- Total Survey Condu…" at bounding box center [407, 247] width 732 height 370
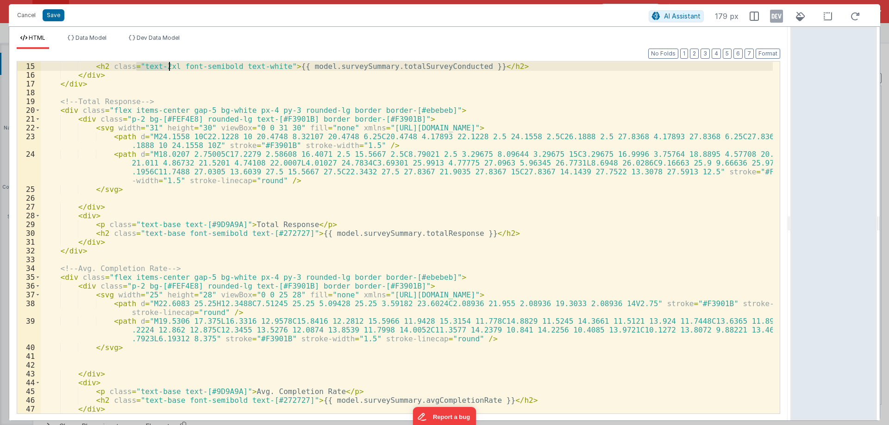
scroll to position [167, 0]
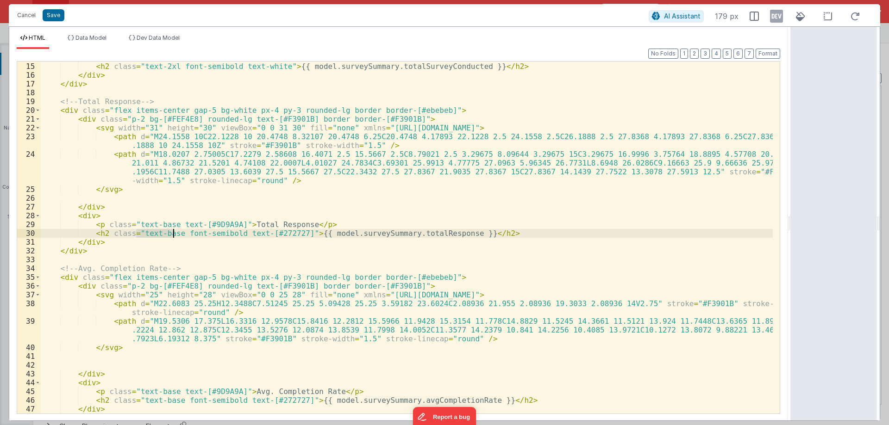
drag, startPoint x: 137, startPoint y: 232, endPoint x: 172, endPoint y: 233, distance: 35.7
click at [172, 233] on div "< p class = "text-base" > Total Survey Conducted </ p > < h2 class = "text-2xl …" at bounding box center [407, 238] width 732 height 370
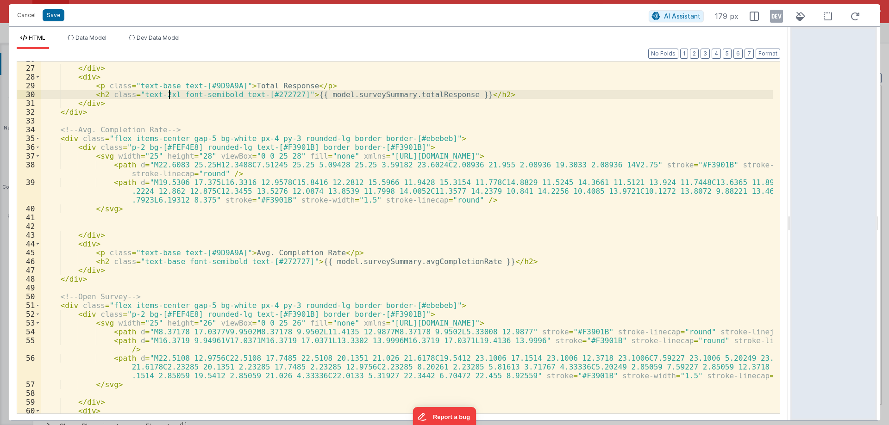
scroll to position [306, 0]
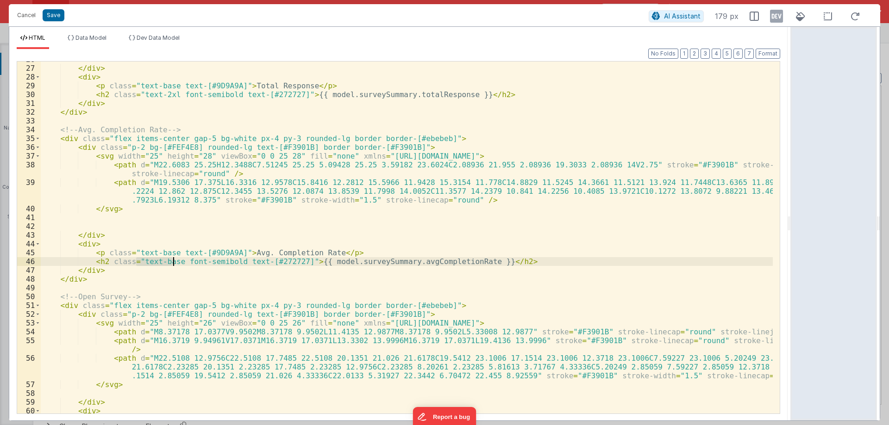
drag, startPoint x: 137, startPoint y: 263, endPoint x: 174, endPoint y: 262, distance: 37.1
click at [174, 262] on div "</ div > < div > < p class = "text-base text-[#9D9A9A]" > Total Response </ p >…" at bounding box center [407, 240] width 732 height 370
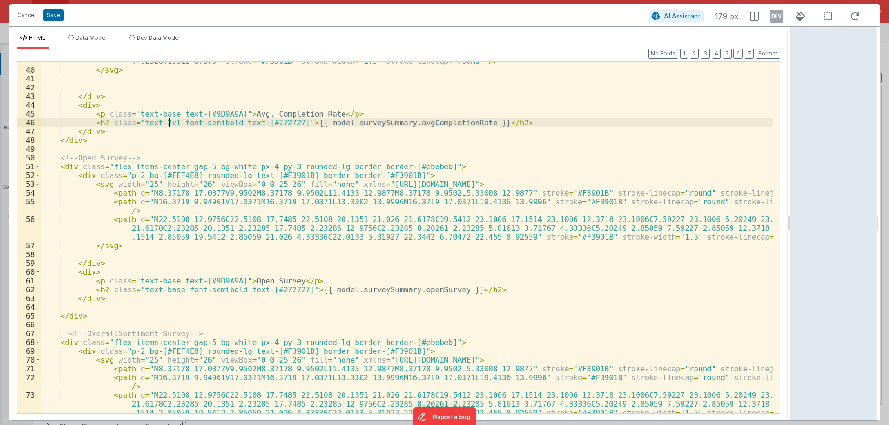
scroll to position [472, 0]
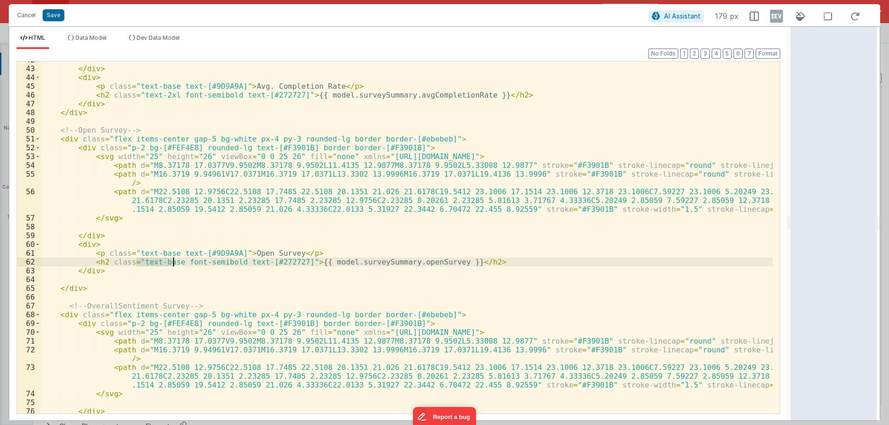
drag, startPoint x: 136, startPoint y: 263, endPoint x: 172, endPoint y: 263, distance: 36.1
click at [172, 263] on div "</ div > < div > < p class = "text-base text-[#9D9A9A]" > Avg. Completion Rate …" at bounding box center [407, 241] width 732 height 370
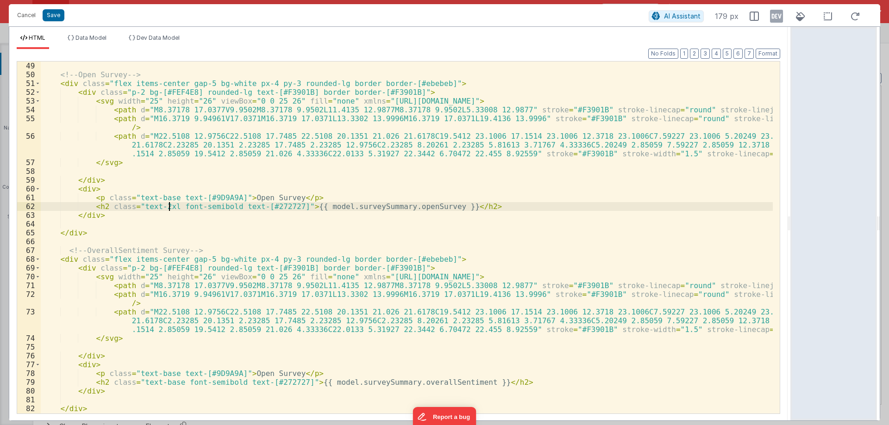
scroll to position [536, 0]
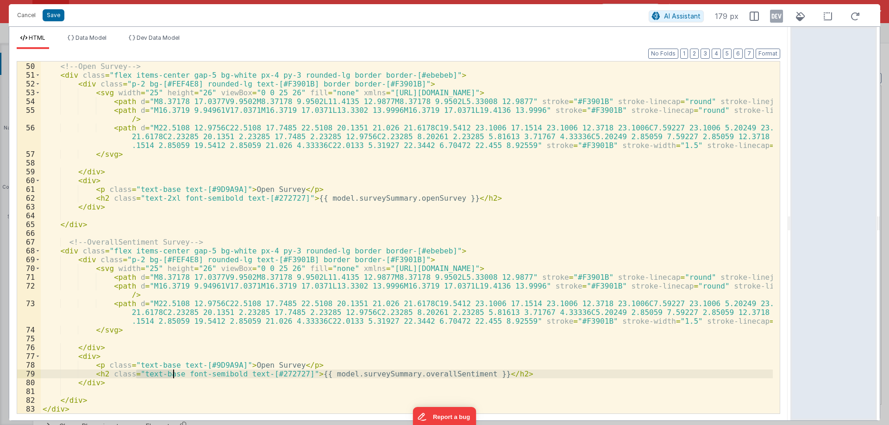
drag, startPoint x: 135, startPoint y: 374, endPoint x: 173, endPoint y: 373, distance: 37.5
click at [173, 373] on div "<!-- Open Survey --> < div class = "flex items-center gap-5 bg-white px-4 py-3 …" at bounding box center [407, 238] width 732 height 370
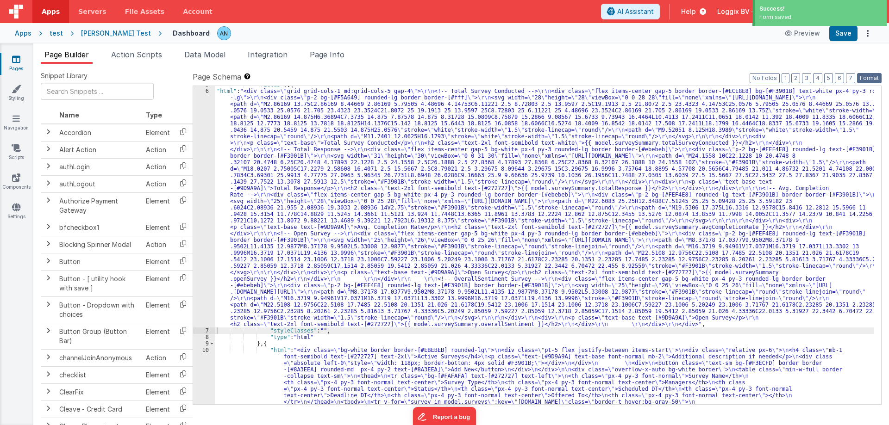
click at [865, 79] on button "Format" at bounding box center [869, 78] width 25 height 10
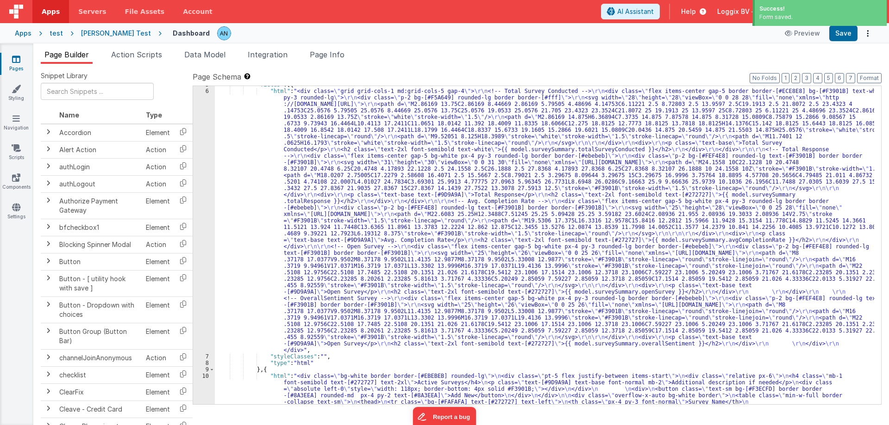
click at [261, 138] on div ""fields" : [{ "html" : "<div class= \" grid grid-cols-1 md:grid-cols-5 gap-4 \"…" at bounding box center [544, 315] width 659 height 468
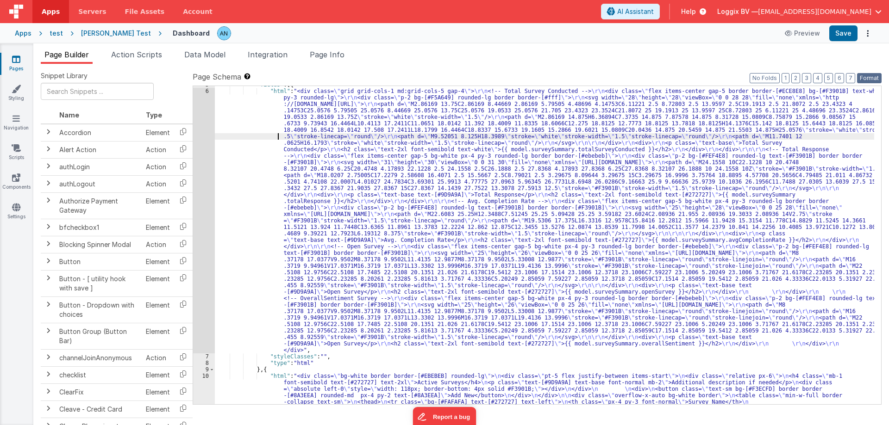
click at [868, 80] on button "Format" at bounding box center [869, 78] width 25 height 10
click at [845, 29] on button "Save" at bounding box center [843, 33] width 28 height 16
click at [866, 76] on button "Format" at bounding box center [869, 78] width 25 height 10
click at [263, 170] on div ""fields" : [{ "html" : "<div class= \" grid grid-cols-1 md:grid-cols-5 gap-4 \"…" at bounding box center [544, 315] width 659 height 468
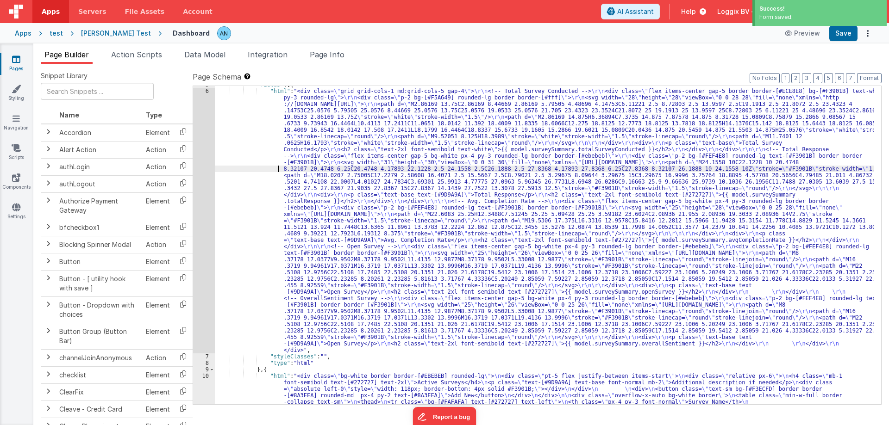
click at [199, 157] on div "6" at bounding box center [204, 221] width 22 height 266
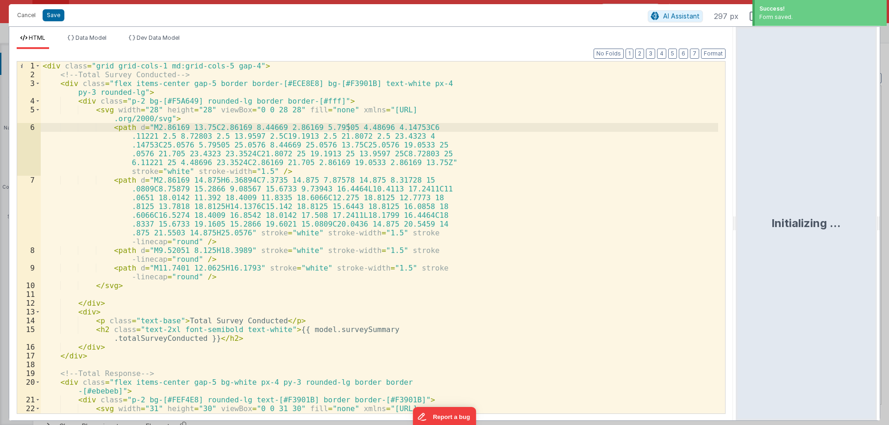
drag, startPoint x: 443, startPoint y: 224, endPoint x: 737, endPoint y: 213, distance: 294.2
click at [737, 213] on html "Success! Form saved. Cancel Save AI Assistant 297 px HTML Data Model Dev Data M…" at bounding box center [444, 212] width 889 height 425
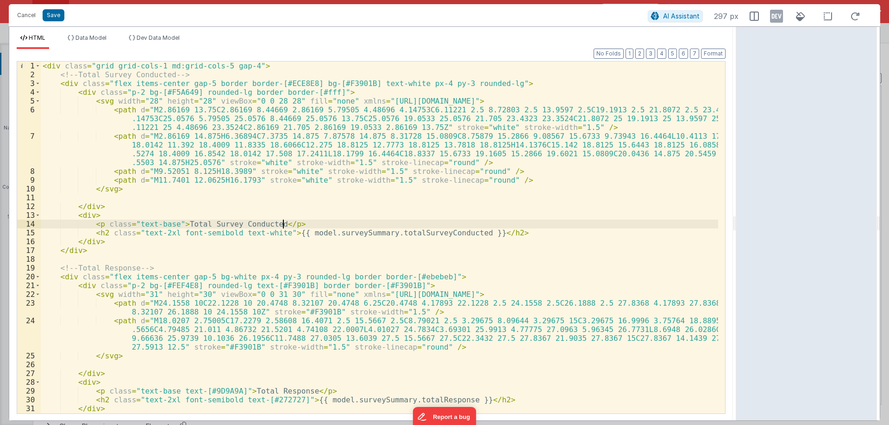
click at [369, 223] on div "< div class = "grid grid-cols-1 md:grid-cols-5 gap-4" > <!-- Total Survey Condu…" at bounding box center [379, 247] width 677 height 370
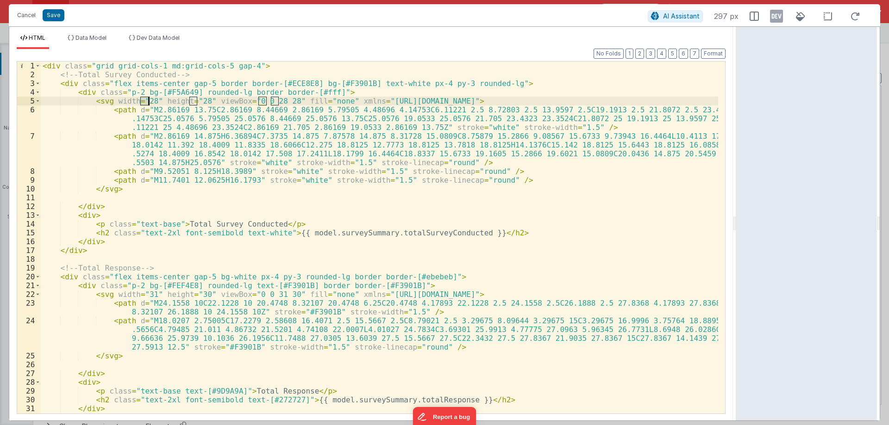
drag, startPoint x: 142, startPoint y: 102, endPoint x: 151, endPoint y: 101, distance: 9.3
click at [151, 101] on div "< div class = "grid grid-cols-1 md:grid-cols-5 gap-4" > <!-- Total Survey Condu…" at bounding box center [379, 247] width 677 height 370
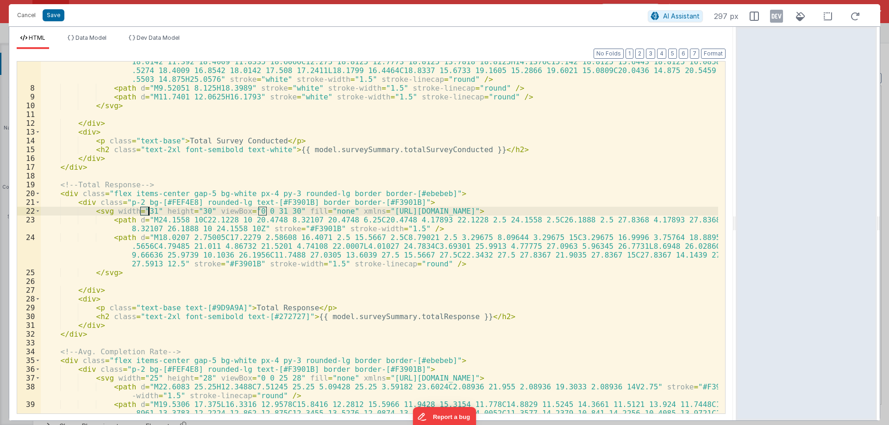
drag, startPoint x: 140, startPoint y: 211, endPoint x: 148, endPoint y: 210, distance: 7.9
click at [148, 210] on div "< path d = "M2.86169 14.875H6.36894C7.3735 14.875 7.87578 14.875 8.31728 15.080…" at bounding box center [379, 256] width 677 height 414
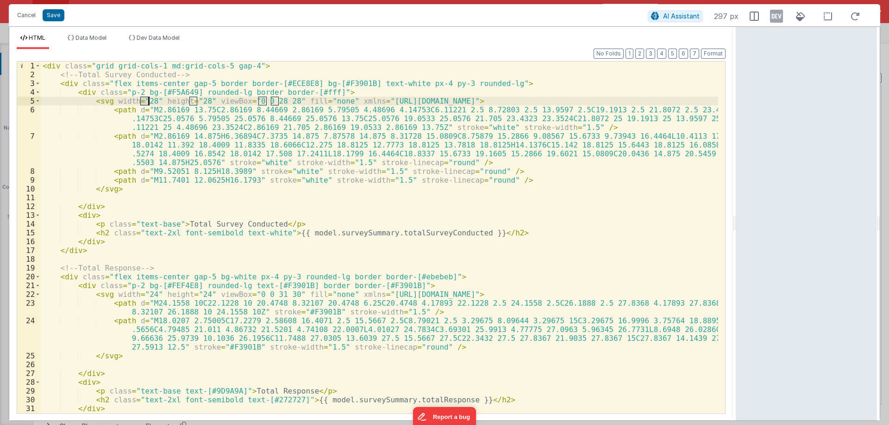
drag, startPoint x: 139, startPoint y: 101, endPoint x: 147, endPoint y: 101, distance: 7.4
click at [147, 101] on div "< div class = "grid grid-cols-1 md:grid-cols-5 gap-4" > <!-- Total Survey Condu…" at bounding box center [379, 247] width 677 height 370
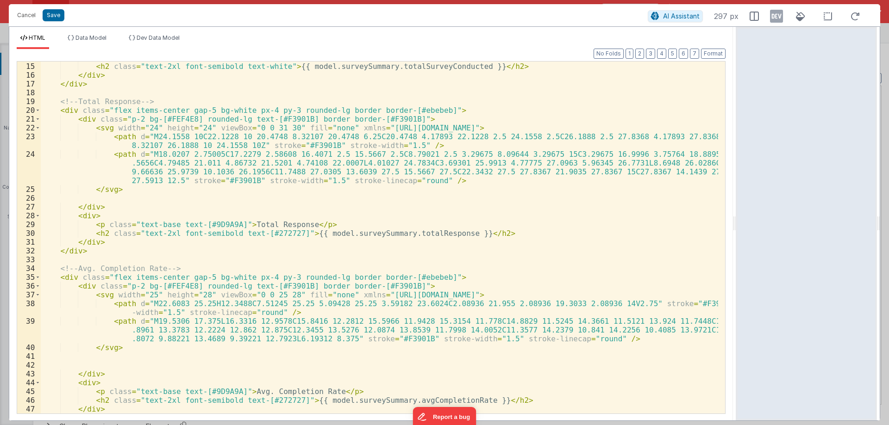
scroll to position [222, 0]
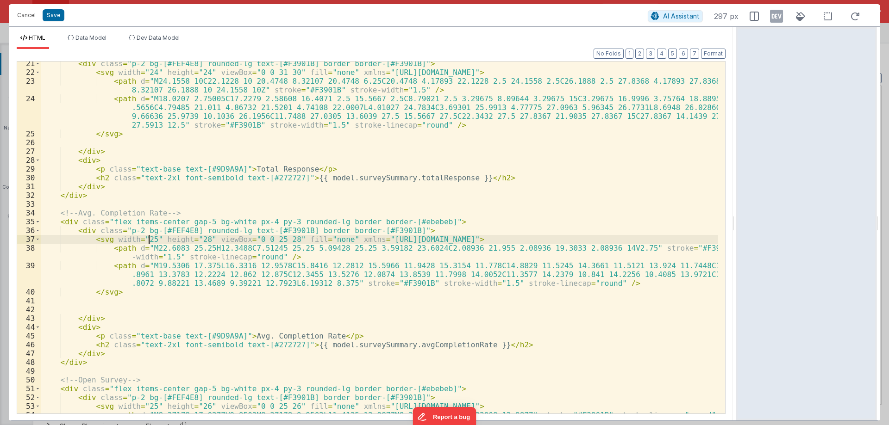
click at [147, 240] on div "< div class = "p-2 bg-[#FEF4E8] rounded-lg text-[#F3901B] border border-[#F3901…" at bounding box center [379, 248] width 677 height 379
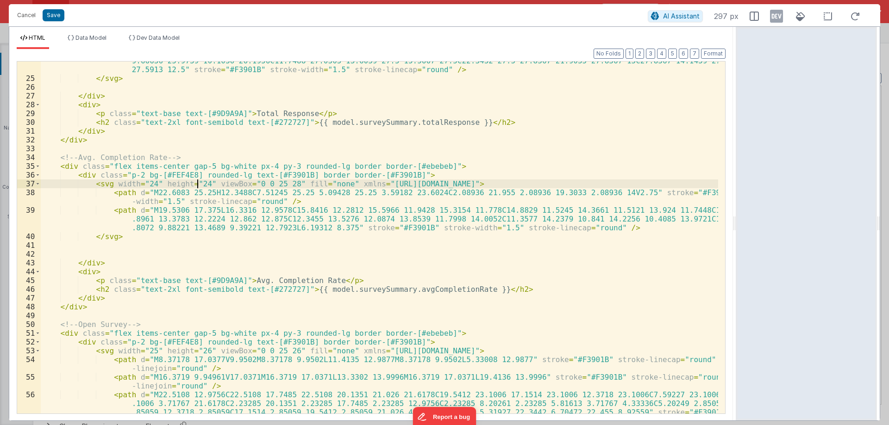
scroll to position [361, 0]
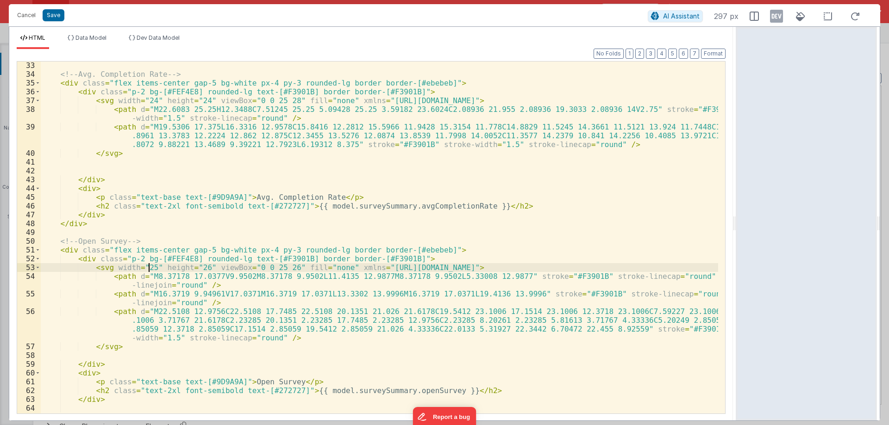
click at [147, 266] on div "<!-- Avg. Completion Rate --> < div class = "flex items-center gap-5 bg-white p…" at bounding box center [379, 246] width 677 height 370
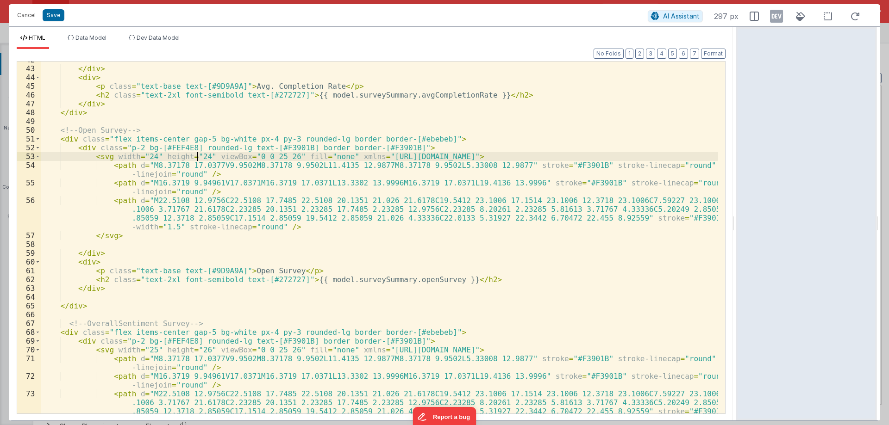
scroll to position [556, 0]
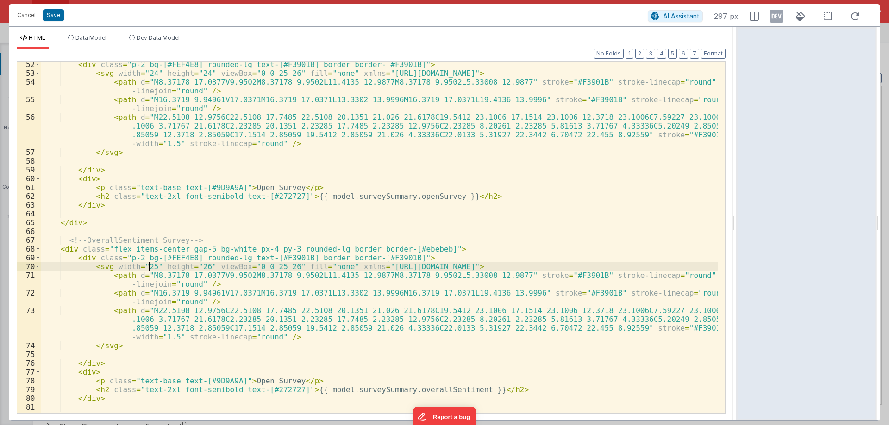
click at [149, 266] on div "< div class = "p-2 bg-[#FEF4E8] rounded-lg text-[#F3901B] border border-[#F3901…" at bounding box center [379, 245] width 677 height 370
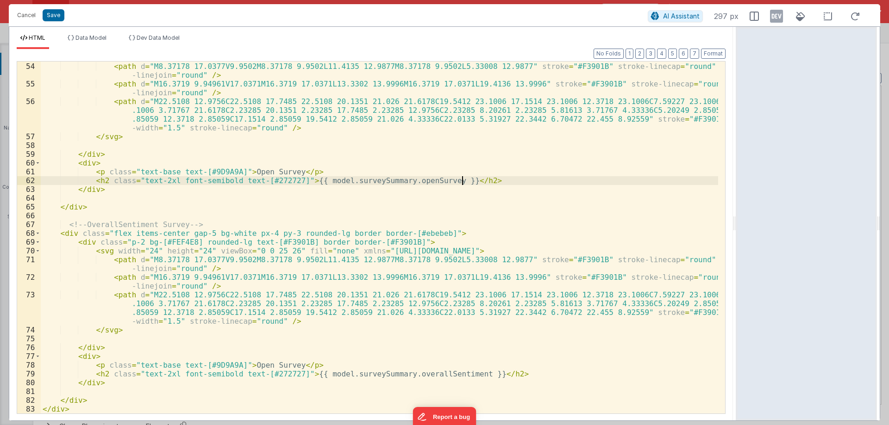
click at [466, 181] on div "< svg width = "24" height = "24" viewBox = "0 0 25 26" fill = "none" xmlns = "h…" at bounding box center [379, 238] width 677 height 370
click at [90, 171] on div "< svg width = "24" height = "24" viewBox = "0 0 25 26" fill = "none" xmlns = "h…" at bounding box center [379, 238] width 677 height 370
click at [316, 171] on div "< svg width = "24" height = "24" viewBox = "0 0 25 26" fill = "none" xmlns = "h…" at bounding box center [379, 238] width 677 height 370
click at [466, 178] on div "< svg width = "24" height = "24" viewBox = "0 0 25 26" fill = "none" xmlns = "h…" at bounding box center [379, 238] width 677 height 370
click at [244, 171] on div "< svg width = "24" height = "24" viewBox = "0 0 25 26" fill = "none" xmlns = "h…" at bounding box center [379, 238] width 677 height 370
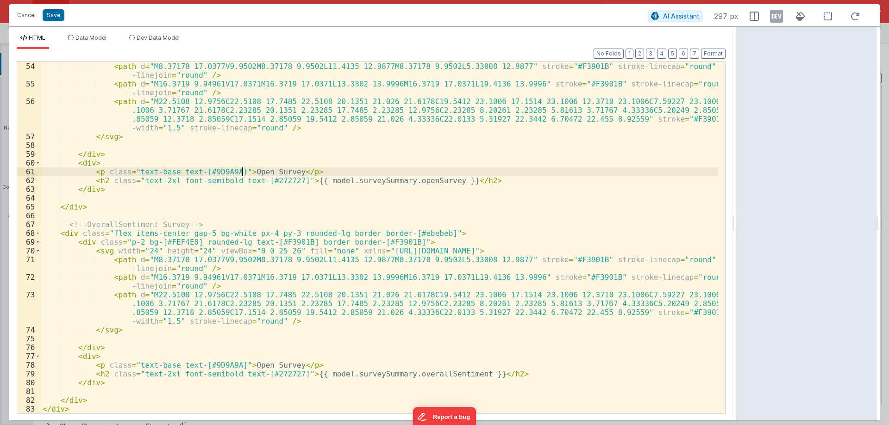
click at [244, 171] on div "< svg width = "24" height = "24" viewBox = "0 0 25 26" fill = "none" xmlns = "h…" at bounding box center [379, 238] width 677 height 370
click at [275, 169] on div "< svg width = "24" height = "24" viewBox = "0 0 25 26" fill = "none" xmlns = "h…" at bounding box center [379, 238] width 677 height 370
drag, startPoint x: 303, startPoint y: 180, endPoint x: 320, endPoint y: 180, distance: 17.1
click at [320, 180] on div "< svg width = "24" height = "24" viewBox = "0 0 25 26" fill = "none" xmlns = "h…" at bounding box center [379, 238] width 677 height 370
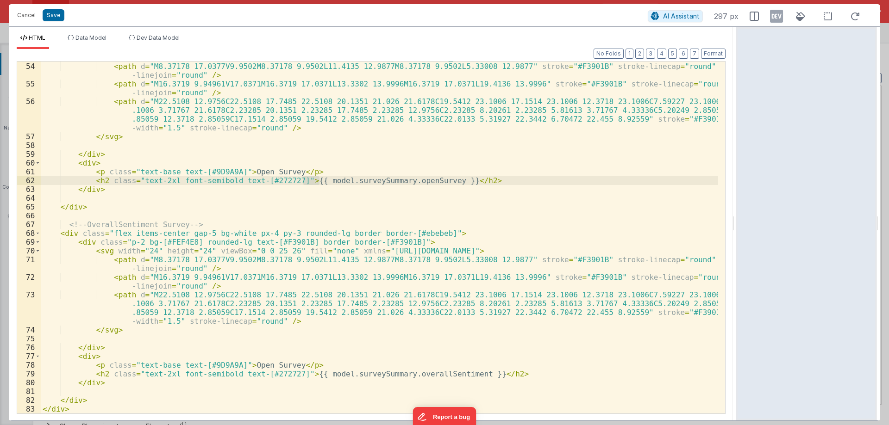
click at [308, 181] on div "< svg width = "24" height = "24" viewBox = "0 0 25 26" fill = "none" xmlns = "h…" at bounding box center [379, 238] width 677 height 352
click at [433, 179] on div "< svg width = "24" height = "24" viewBox = "0 0 25 26" fill = "none" xmlns = "h…" at bounding box center [379, 238] width 677 height 370
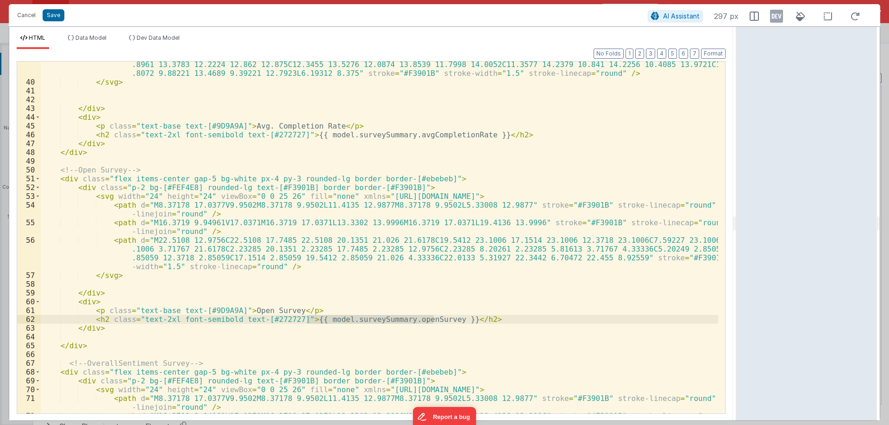
scroll to position [544, 0]
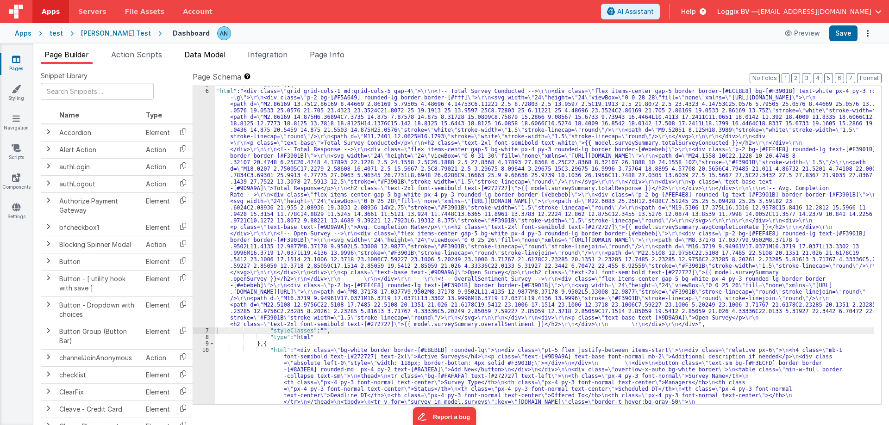
drag, startPoint x: 206, startPoint y: 52, endPoint x: 199, endPoint y: 60, distance: 10.8
click at [206, 52] on span "Data Model" at bounding box center [204, 54] width 41 height 9
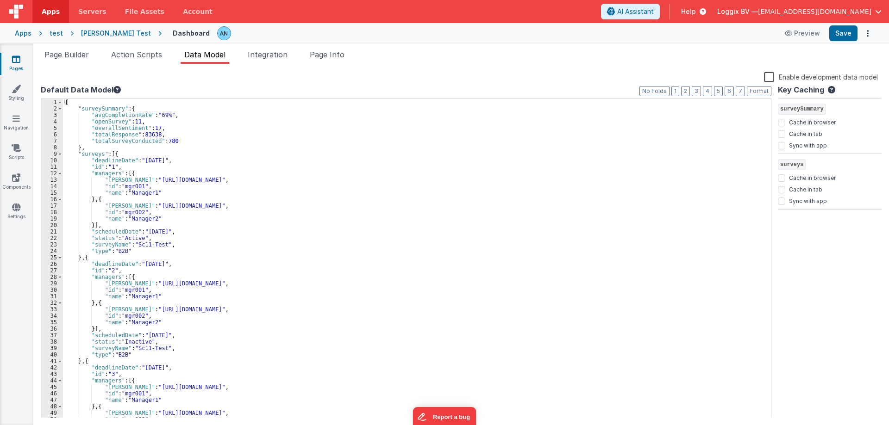
click at [145, 134] on div "{ "surveySummary" : { "avgCompletionRate" : "69%" , "openSurvey" : 11 , "overal…" at bounding box center [413, 265] width 701 height 332
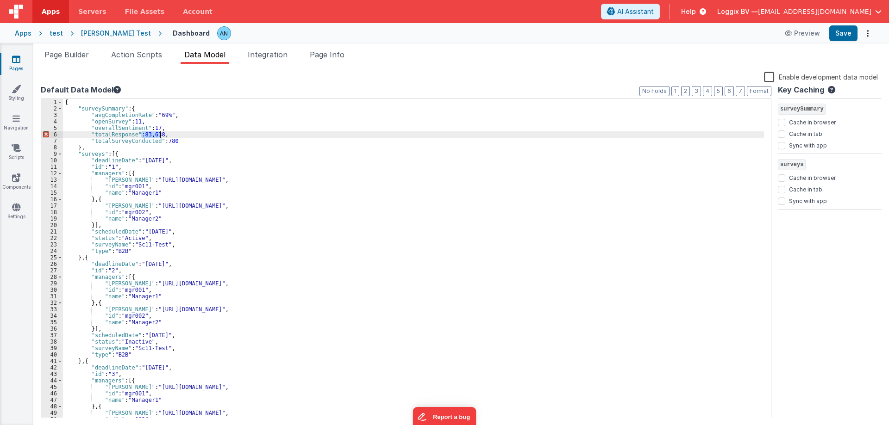
drag, startPoint x: 141, startPoint y: 134, endPoint x: 160, endPoint y: 132, distance: 18.7
click at [160, 132] on div "{ "surveySummary" : { "avgCompletionRate" : "69%" , "openSurvey" : 11 , "overal…" at bounding box center [413, 265] width 701 height 332
click at [843, 29] on button "Save" at bounding box center [843, 33] width 28 height 16
click at [172, 132] on div "{ "surveySummary" : { "avgCompletionRate" : "69%" , "openSurvey" : 11 , "overal…" at bounding box center [413, 265] width 701 height 332
click at [164, 126] on div "{ "surveySummary" : { "avgCompletionRate" : "69%" , "openSurvey" : 11 , "overal…" at bounding box center [413, 265] width 701 height 332
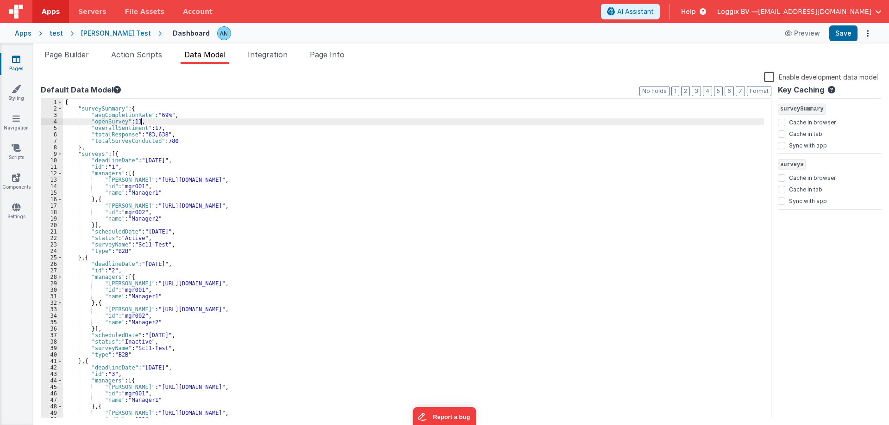
click at [149, 123] on div "{ "surveySummary" : { "avgCompletionRate" : "69%" , "openSurvey" : 11 , "overal…" at bounding box center [413, 265] width 701 height 332
click at [178, 116] on div "{ "surveySummary" : { "avgCompletionRate" : "69%" , "openSurvey" : 11 , "overal…" at bounding box center [413, 265] width 701 height 332
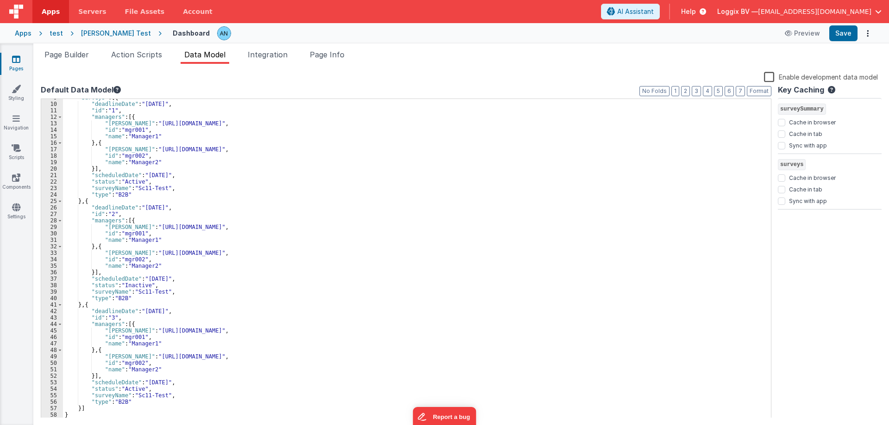
scroll to position [56, 0]
click at [89, 55] on span "Page Builder" at bounding box center [66, 54] width 44 height 9
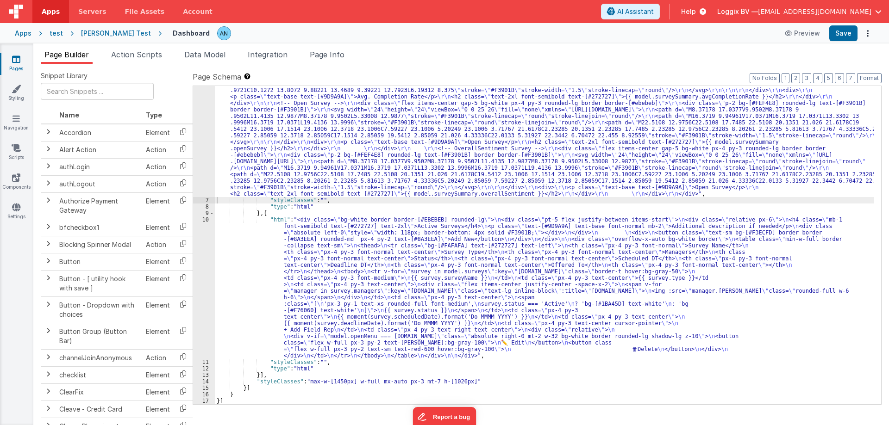
scroll to position [161, 0]
click at [334, 380] on div ""html" : "<div class= \" grid grid-cols-1 md:grid-cols-5 gap-4 \" > \r\n <!-- T…" at bounding box center [544, 239] width 659 height 565
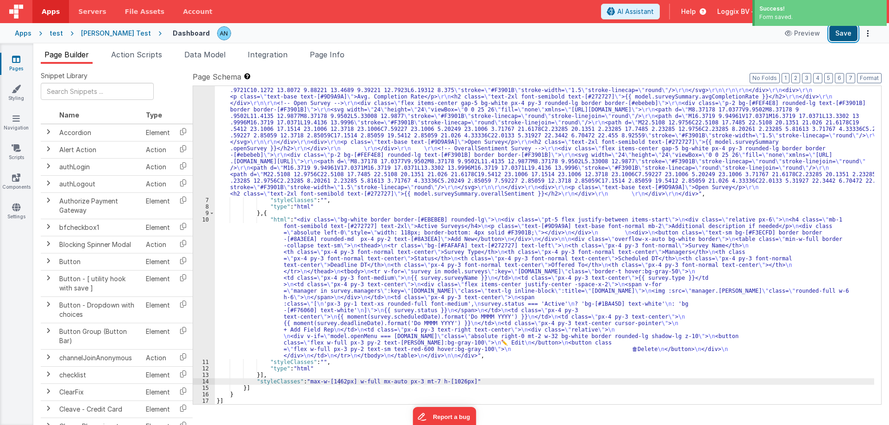
click at [851, 31] on button "Save" at bounding box center [843, 33] width 28 height 16
click at [880, 78] on button "Format" at bounding box center [869, 78] width 25 height 10
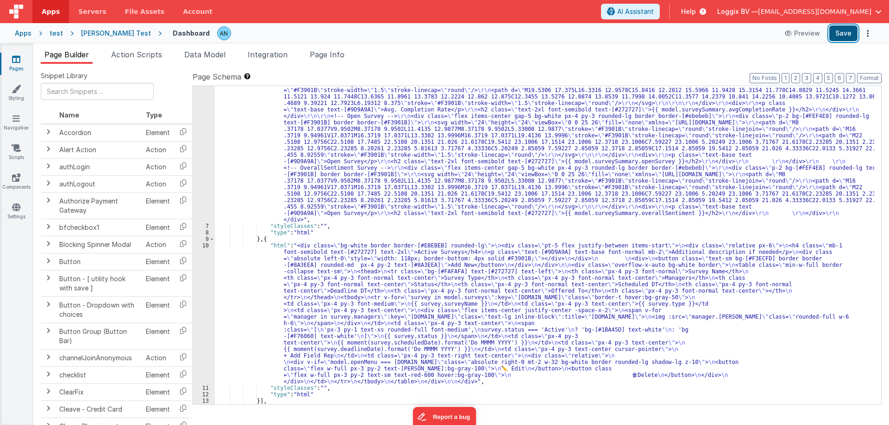
click at [838, 32] on button "Save" at bounding box center [843, 33] width 28 height 16
click at [862, 79] on button "Format" at bounding box center [869, 78] width 25 height 10
click at [850, 32] on button "Save" at bounding box center [843, 33] width 28 height 16
click at [870, 75] on button "Format" at bounding box center [869, 78] width 25 height 10
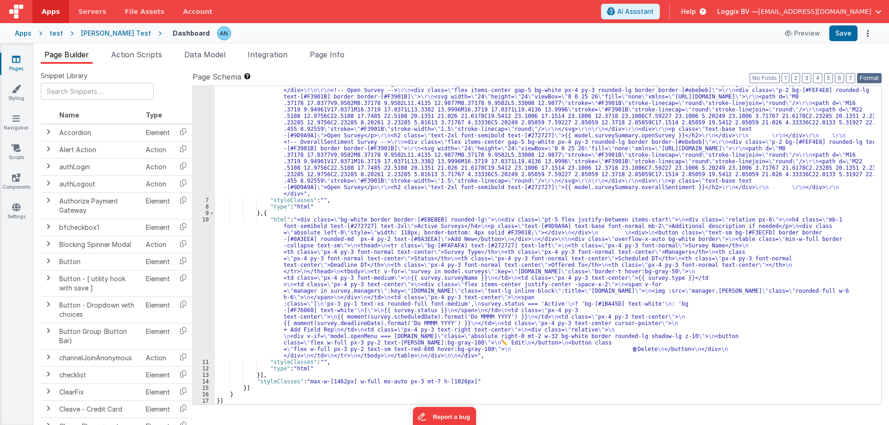
scroll to position [187, 0]
click at [337, 381] on div ""html" : "<div class= \" grid grid-cols-1 md:grid-cols-5 gap-4 \" > \r\n <!-- T…" at bounding box center [544, 226] width 659 height 591
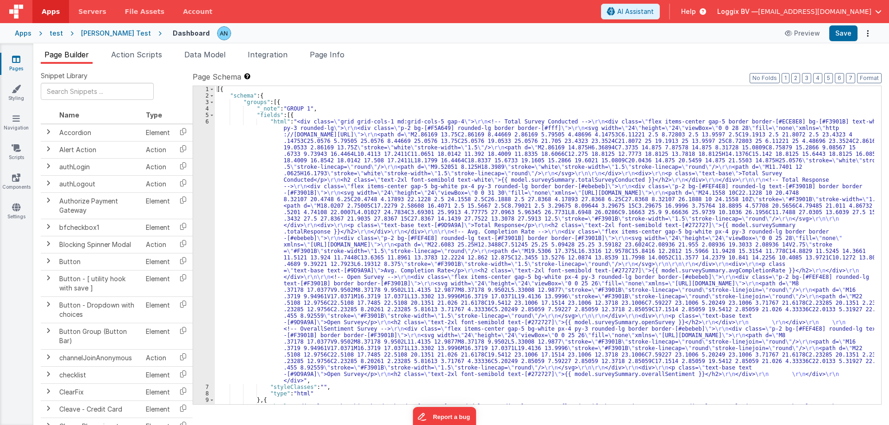
click at [268, 164] on div "[{ "schema" : { "groups" : [{ "_note" : "GROUP 1" , "fields" : [{ "html" : "<di…" at bounding box center [544, 320] width 659 height 468
click at [208, 153] on div "6" at bounding box center [204, 252] width 22 height 266
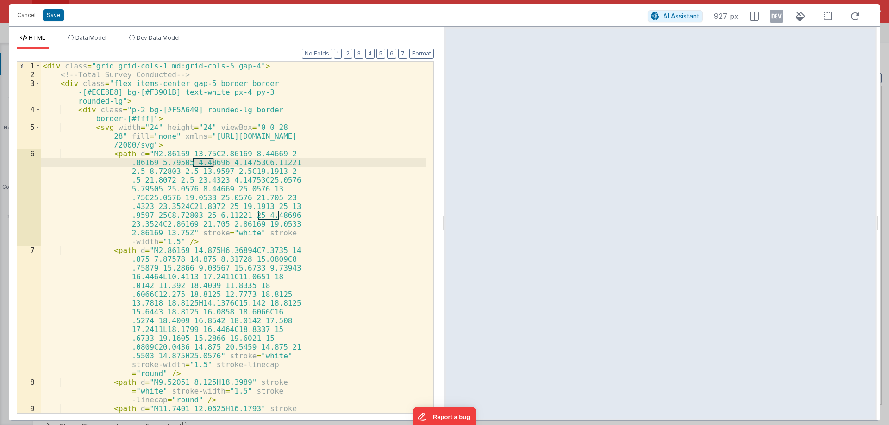
drag, startPoint x: 442, startPoint y: 223, endPoint x: 584, endPoint y: 258, distance: 146.4
click at [653, 229] on html "Cancel Save AI Assistant 927 px HTML Data Model Dev Data Model Format 7 6 5 4 3…" at bounding box center [444, 212] width 889 height 425
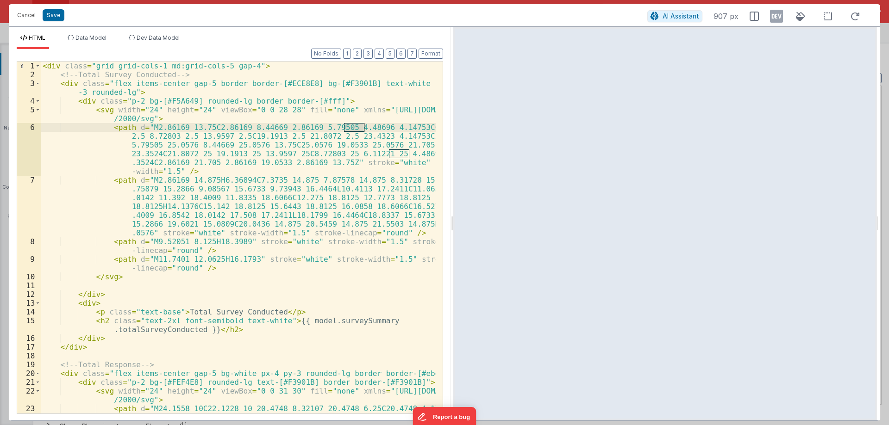
click at [169, 311] on div "< div class = "grid grid-cols-1 md:grid-cols-5 gap-4" > <!-- Total Survey Condu…" at bounding box center [238, 256] width 395 height 388
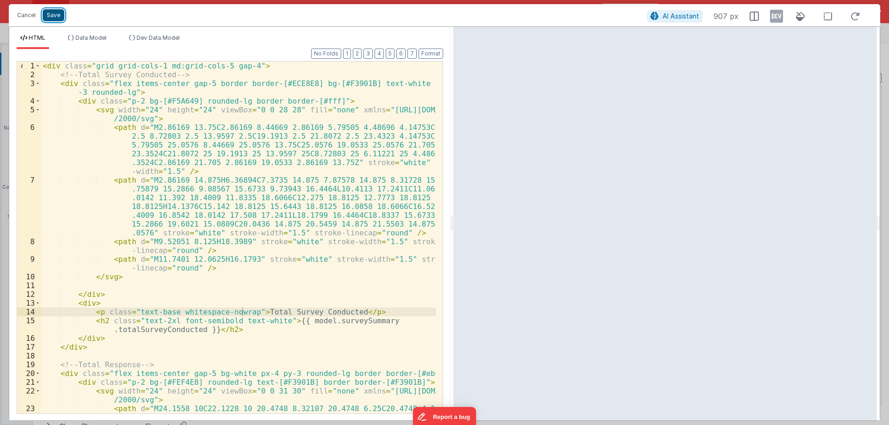
click at [50, 11] on button "Save" at bounding box center [54, 15] width 22 height 12
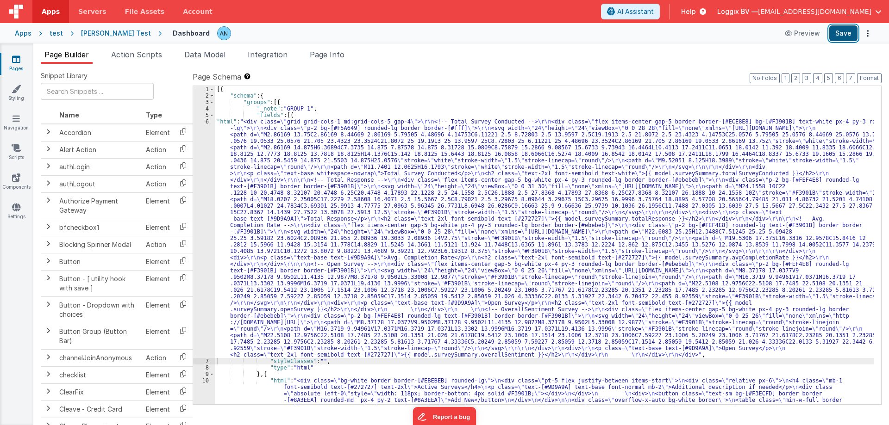
click at [840, 29] on button "Save" at bounding box center [843, 33] width 28 height 16
click at [873, 76] on button "Format" at bounding box center [869, 78] width 25 height 10
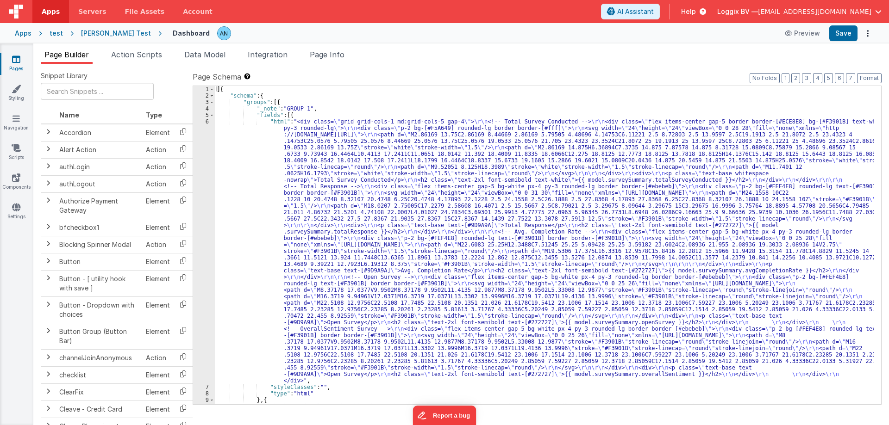
click at [444, 121] on div "[{ "schema" : { "groups" : [{ "_note" : "GROUP 1" , "fields" : [{ "html" : "<di…" at bounding box center [544, 320] width 659 height 468
click at [241, 147] on div "[{ "schema" : { "groups" : [{ "_note" : "GROUP 1" , "fields" : [{ "html" : "<di…" at bounding box center [544, 320] width 659 height 468
click at [203, 138] on div "6" at bounding box center [204, 252] width 22 height 266
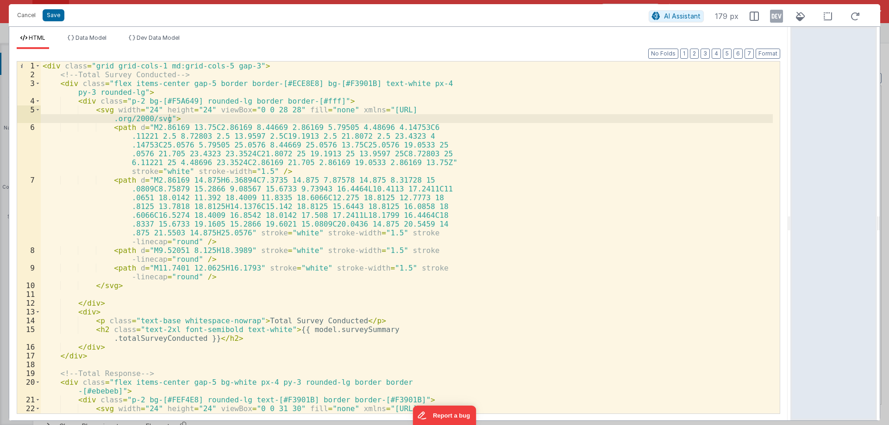
drag, startPoint x: 443, startPoint y: 222, endPoint x: 758, endPoint y: 217, distance: 314.9
click at [858, 212] on html "Cancel Save AI Assistant 179 px HTML Data Model Dev Data Model Format 7 6 5 4 3…" at bounding box center [444, 212] width 889 height 425
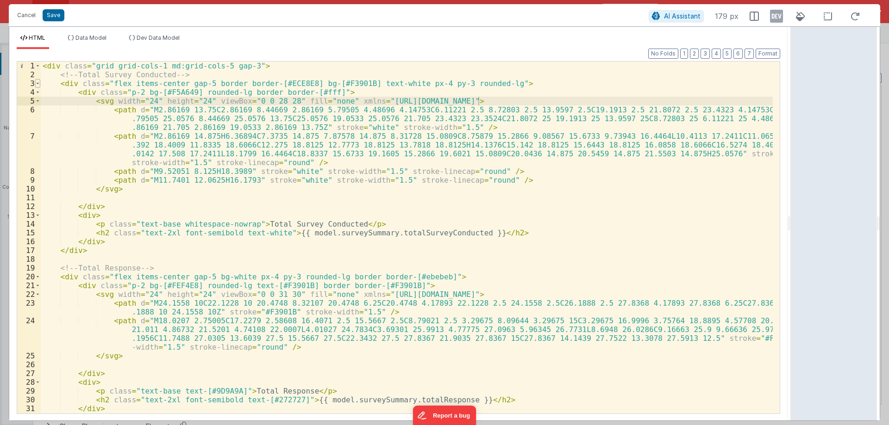
click at [38, 83] on span at bounding box center [37, 83] width 5 height 9
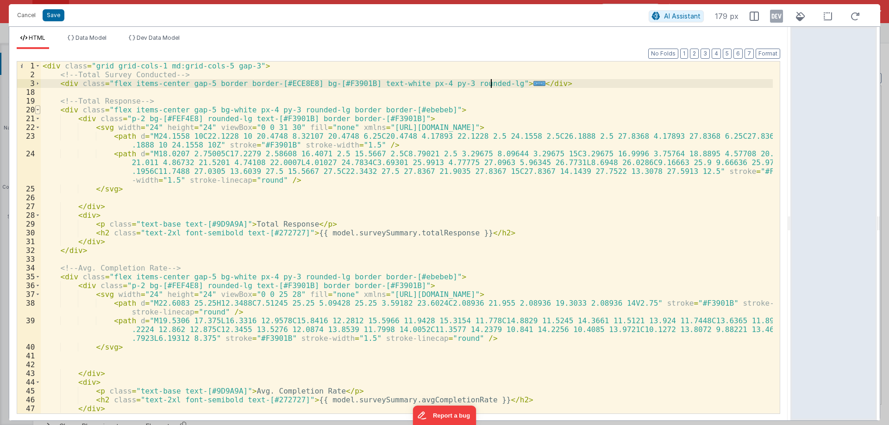
click at [38, 110] on span at bounding box center [37, 110] width 5 height 9
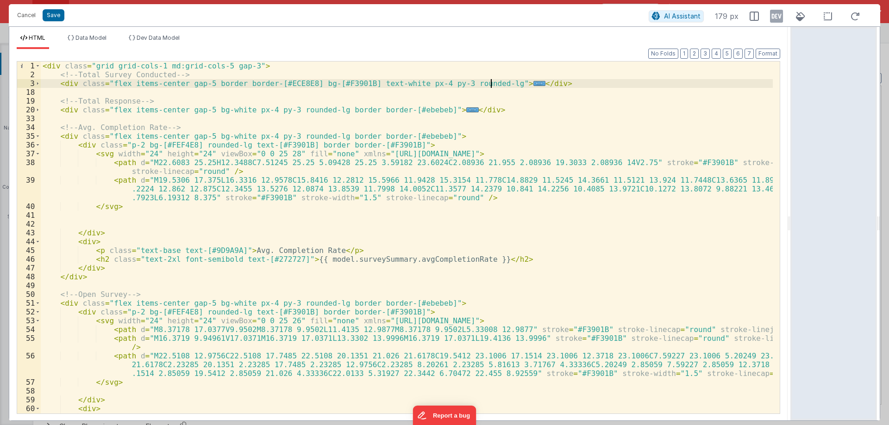
click at [40, 137] on div "35" at bounding box center [29, 136] width 24 height 9
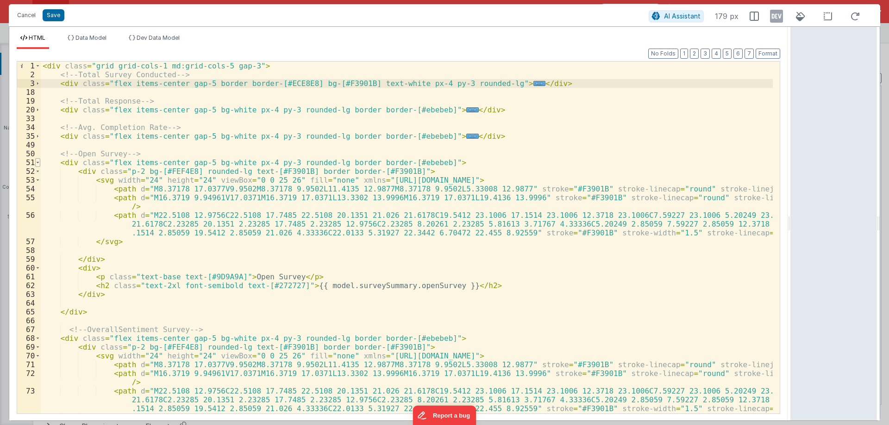
click at [38, 162] on span at bounding box center [37, 162] width 5 height 9
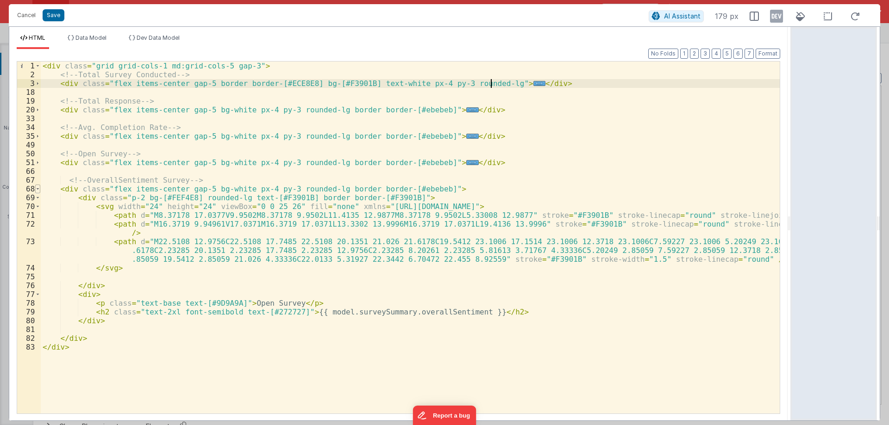
click at [35, 187] on span at bounding box center [37, 189] width 5 height 9
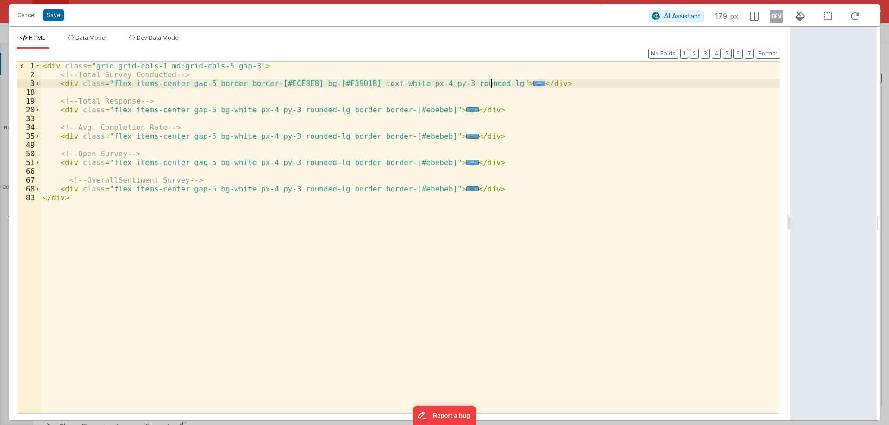
click at [203, 86] on div "< div class = "grid grid-cols-1 md:grid-cols-5 gap-3" > <!-- Total Survey Condu…" at bounding box center [410, 247] width 739 height 370
